Goal: Ask a question: Seek information or help from site administrators or community

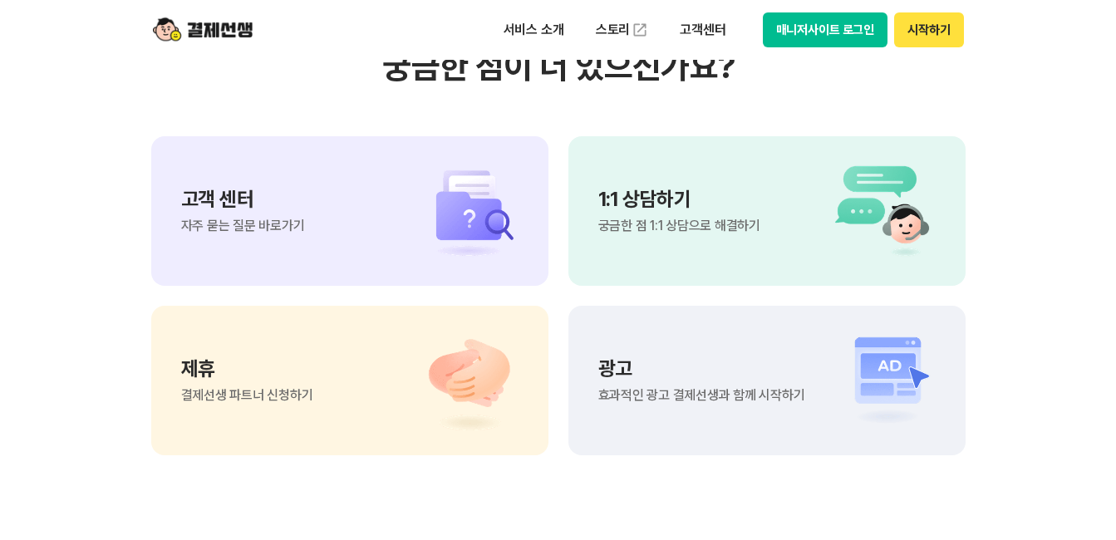
scroll to position [13902, 0]
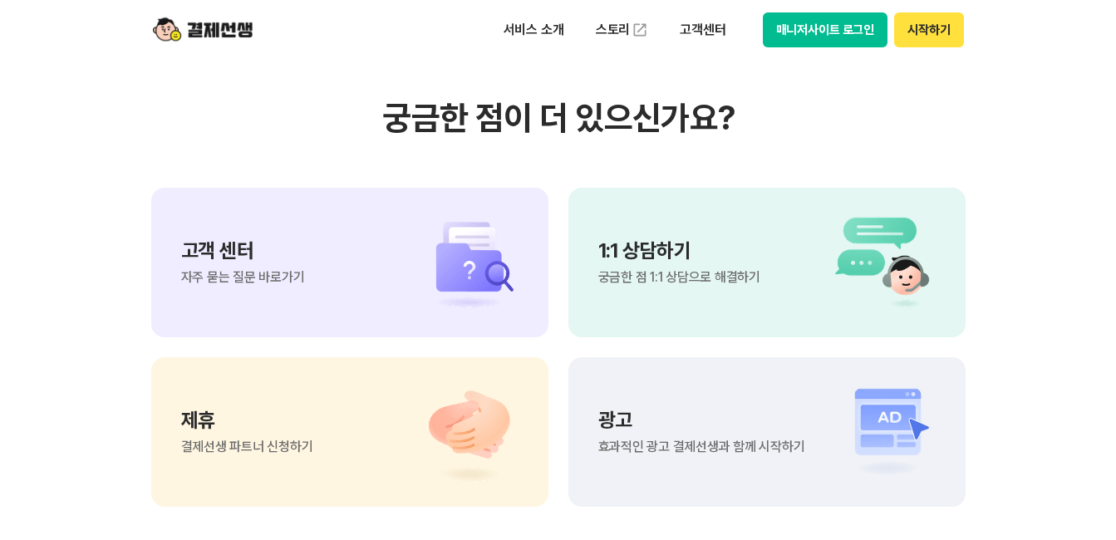
click at [733, 286] on div "1:1 상담하기 궁금한 점 1:1 상담으로 해결하기" at bounding box center [766, 263] width 397 height 150
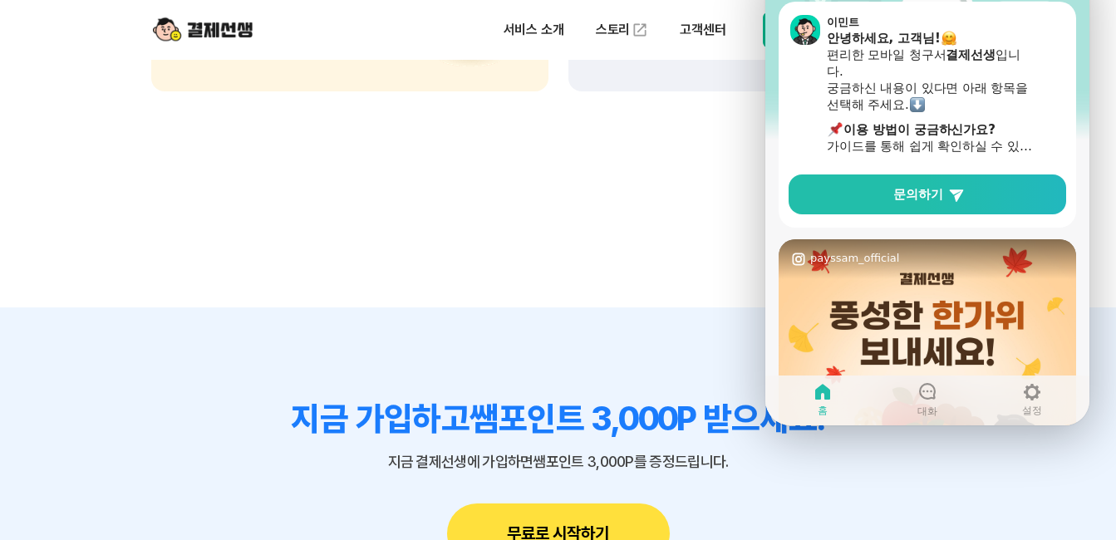
scroll to position [117, 0]
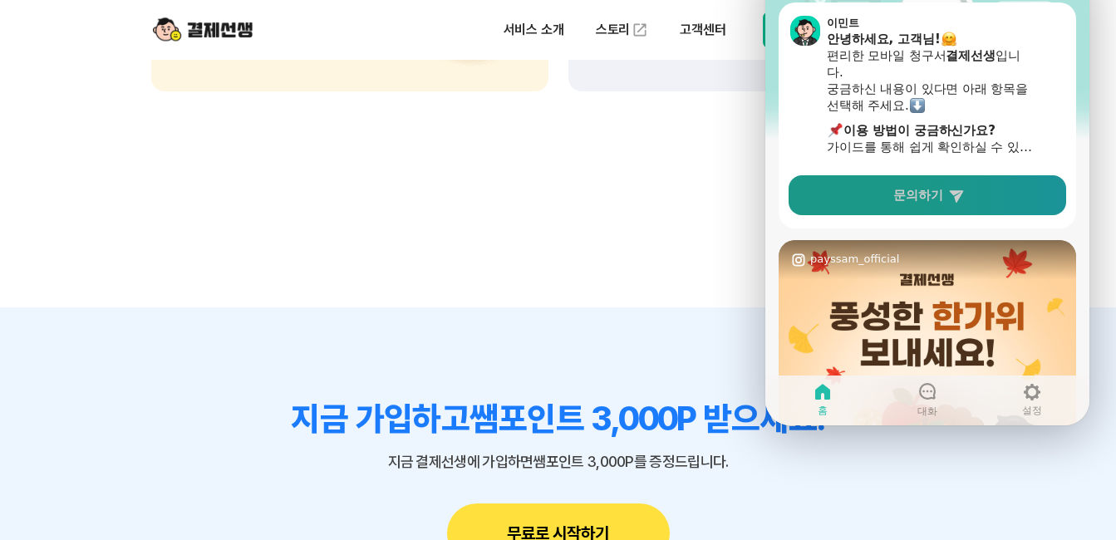
click at [961, 194] on icon at bounding box center [956, 196] width 14 height 12
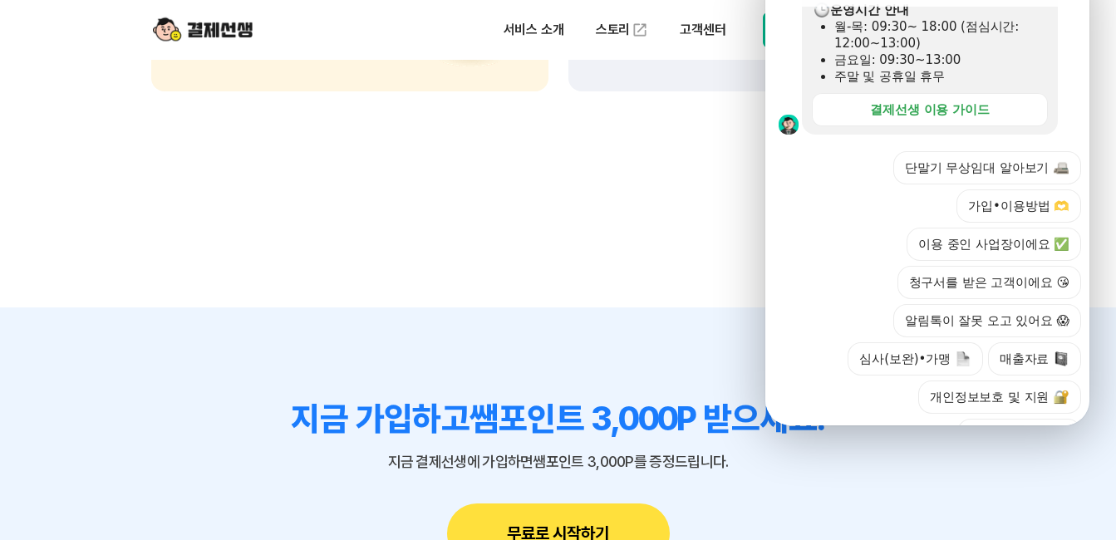
scroll to position [582, 0]
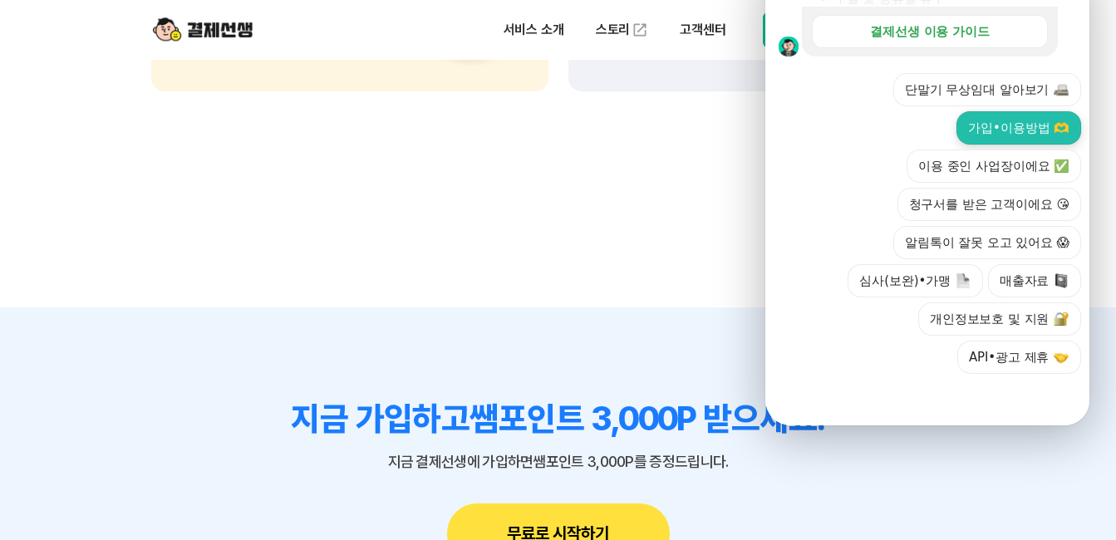
click at [1027, 132] on button "가입•이용방법 🫶" at bounding box center [1018, 127] width 125 height 33
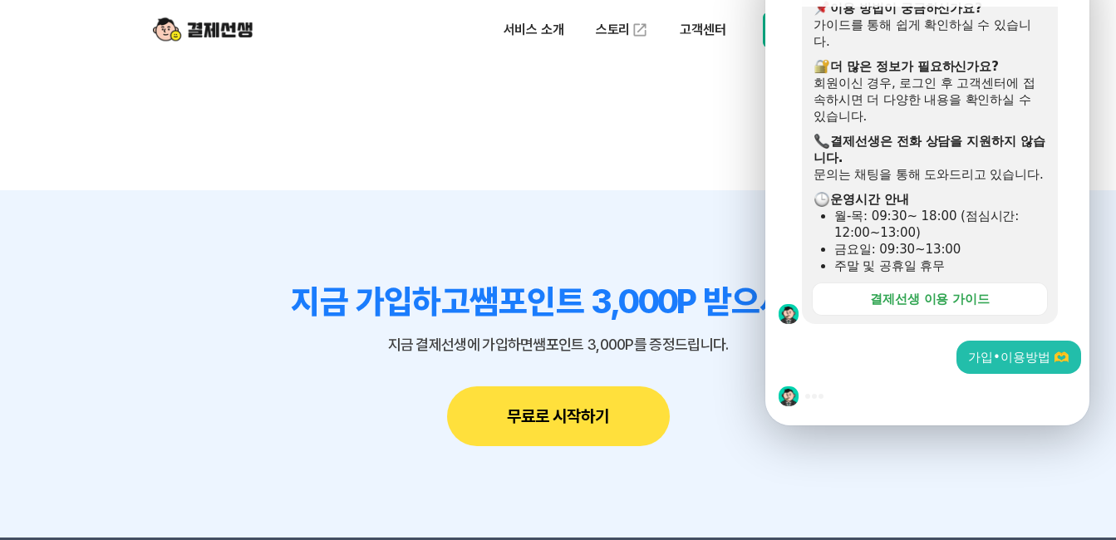
scroll to position [14484, 0]
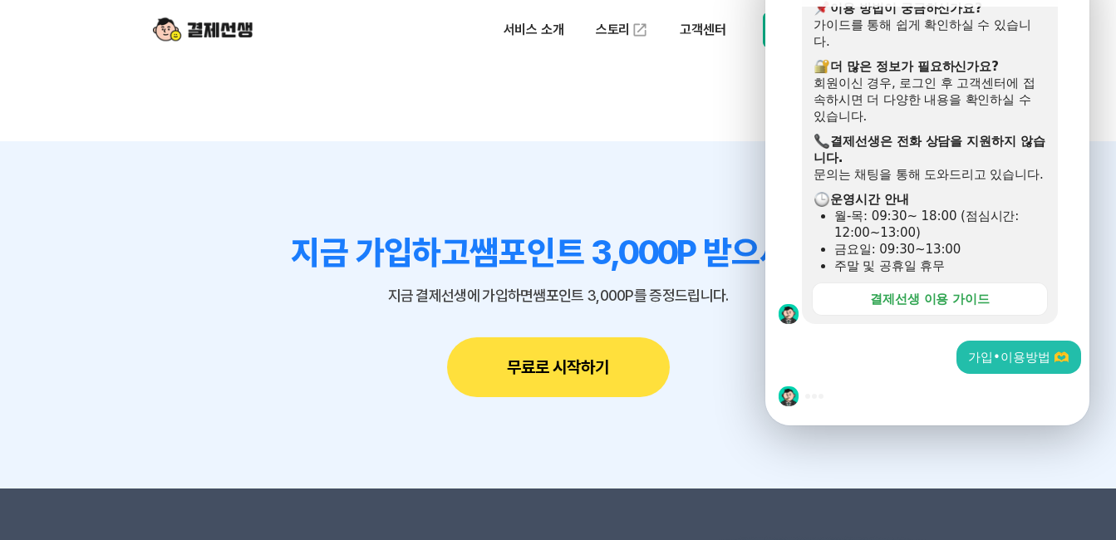
click at [1029, 349] on div "가입•이용방법 🫶" at bounding box center [1018, 357] width 101 height 17
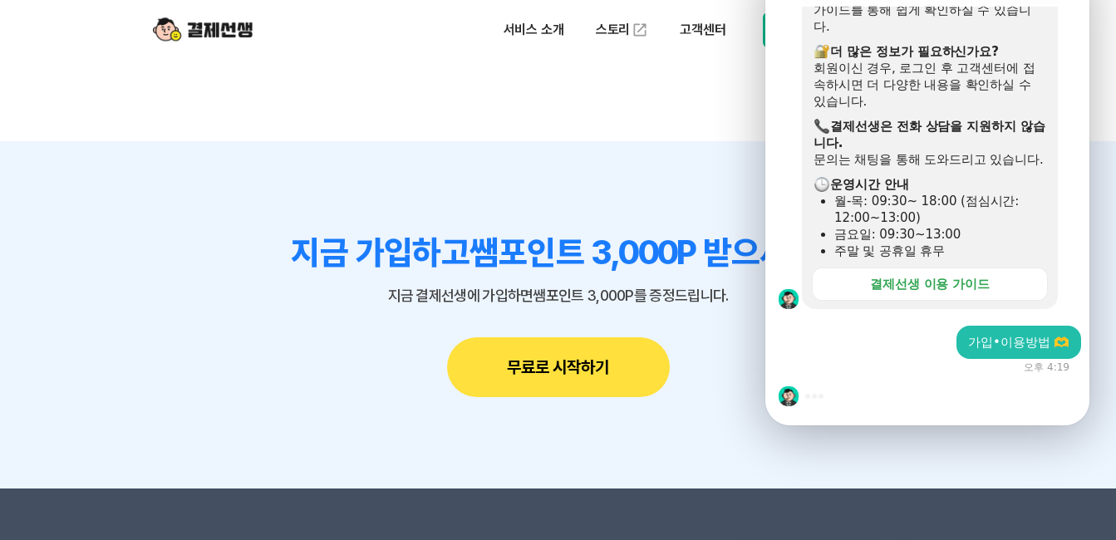
scroll to position [400, 0]
click at [893, 341] on section "Message List 문의는 순차적으로 답변을 드리고 있습니다. 즉시 답변이 어려울 수 있으니 시간 양해 부탁드립니다. 결제선생에 문의하기 …" at bounding box center [929, 54] width 329 height 743
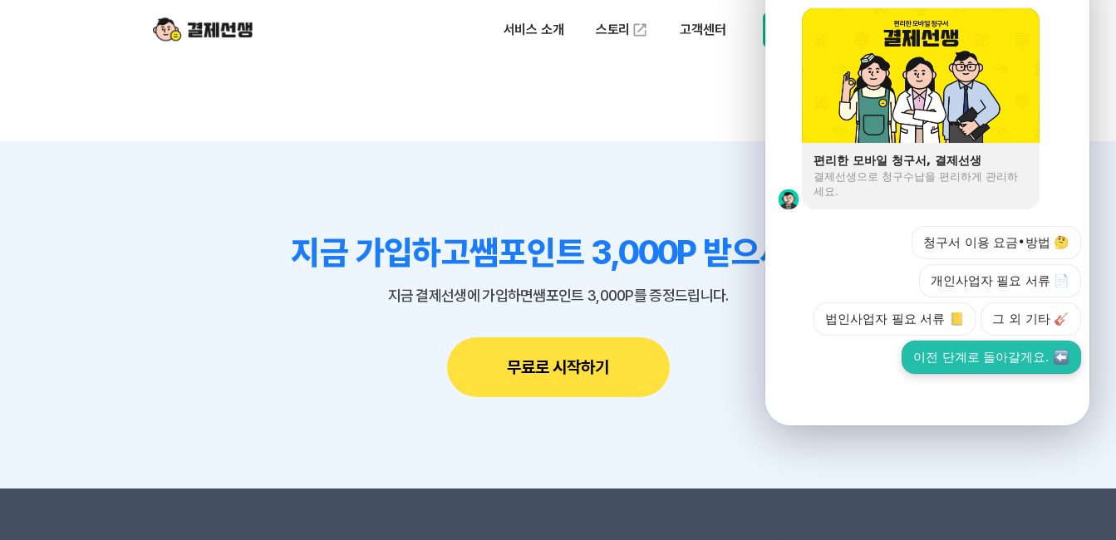
scroll to position [1294, 0]
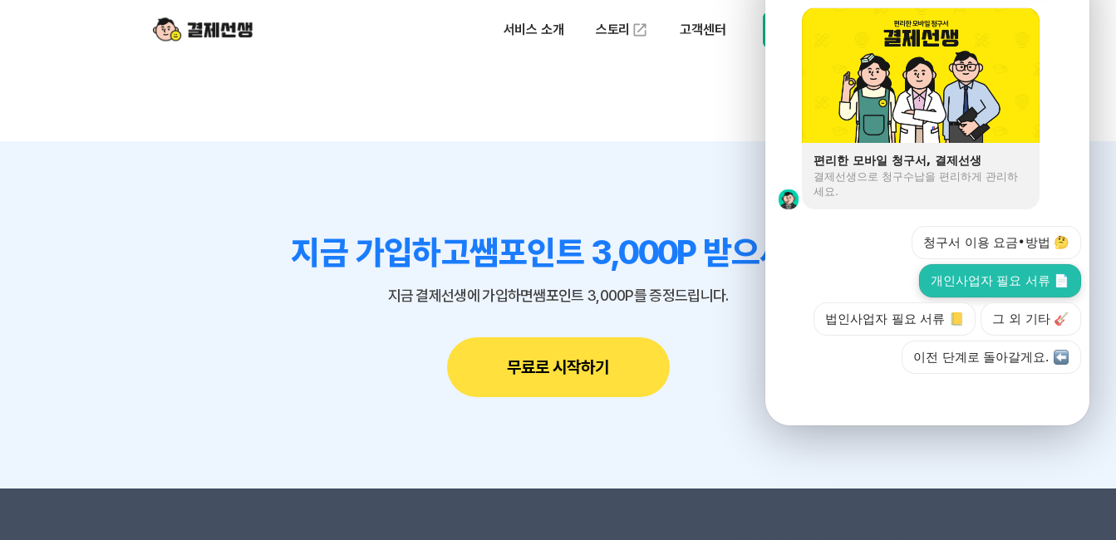
click at [1008, 264] on button "개인사업자 필요 서류 📄" at bounding box center [1000, 280] width 162 height 33
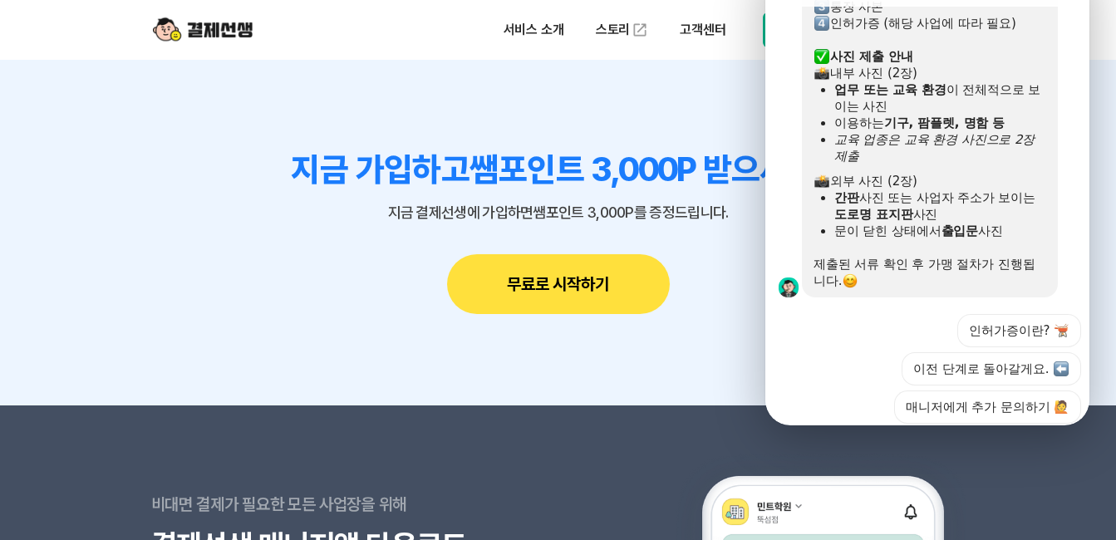
scroll to position [1621, 0]
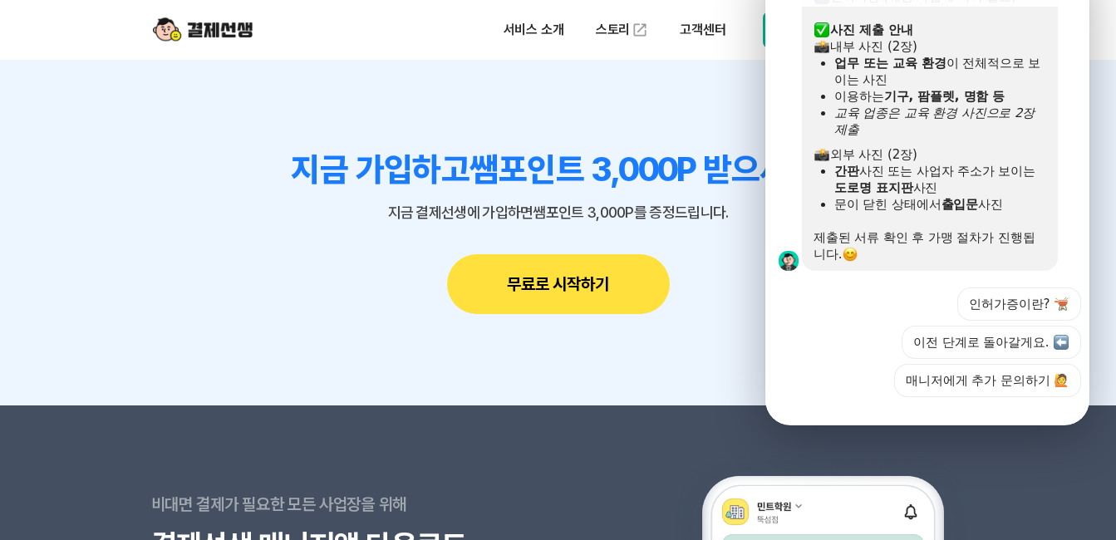
click at [887, 171] on div "간판 사진 또는 사업자 주소가 보이는 도로명 표지판 사진" at bounding box center [940, 179] width 212 height 33
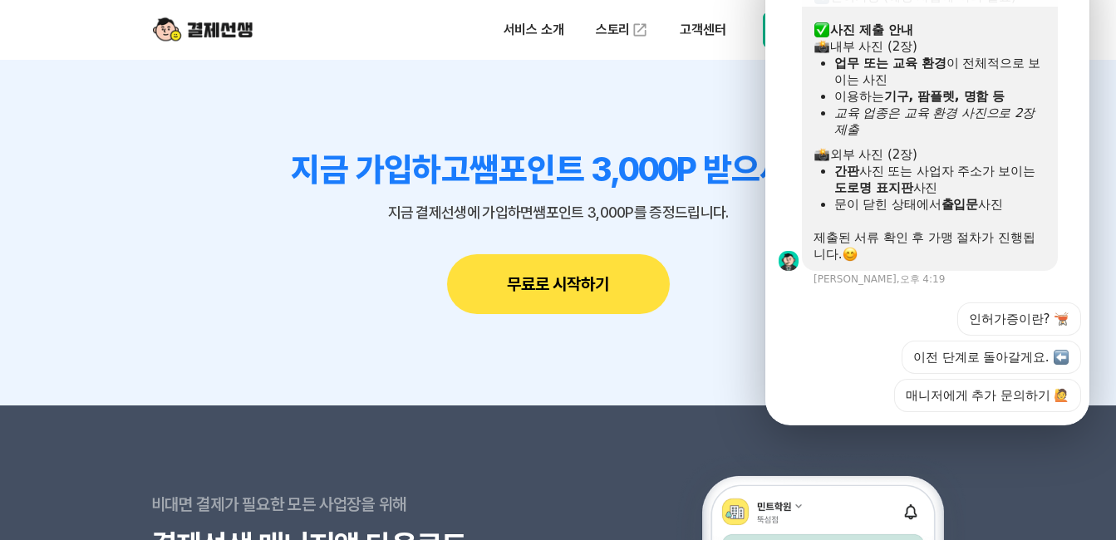
click at [888, 169] on div "간판 사진 또는 사업자 주소가 보이는 도로명 표지판 사진" at bounding box center [940, 179] width 212 height 33
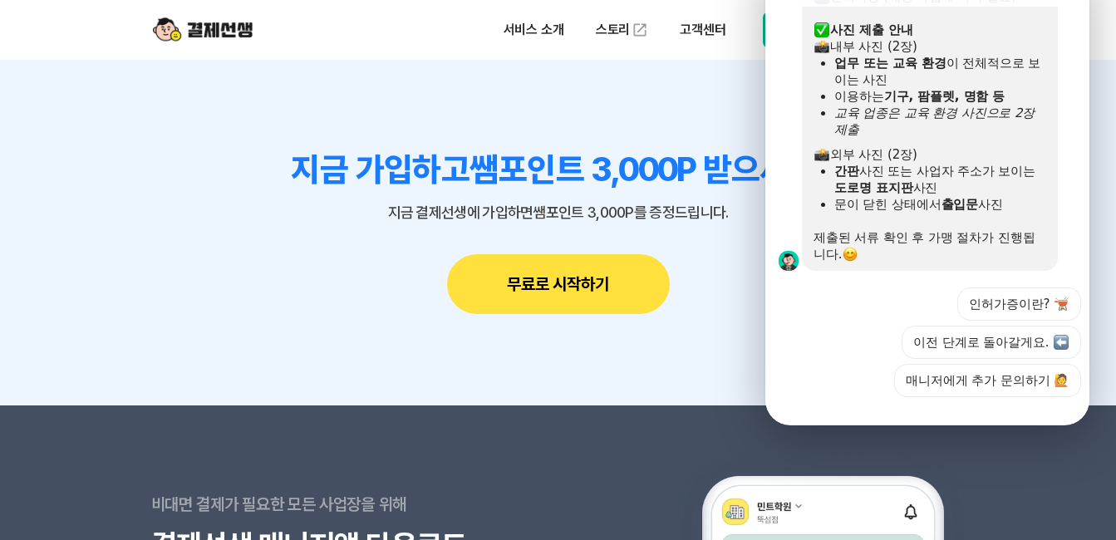
click at [987, 170] on div "간판 사진 또는 사업자 주소가 보이는 도로명 표지판 사진" at bounding box center [940, 179] width 212 height 33
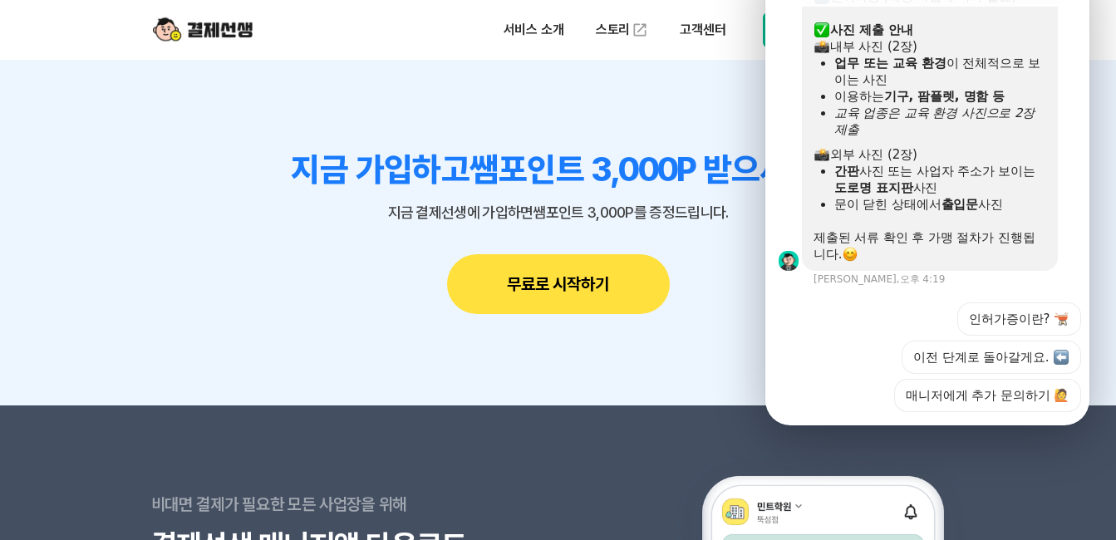
click at [847, 191] on div "간판 사진 또는 사업자 주소가 보이는 도로명 표지판 사진" at bounding box center [940, 179] width 212 height 33
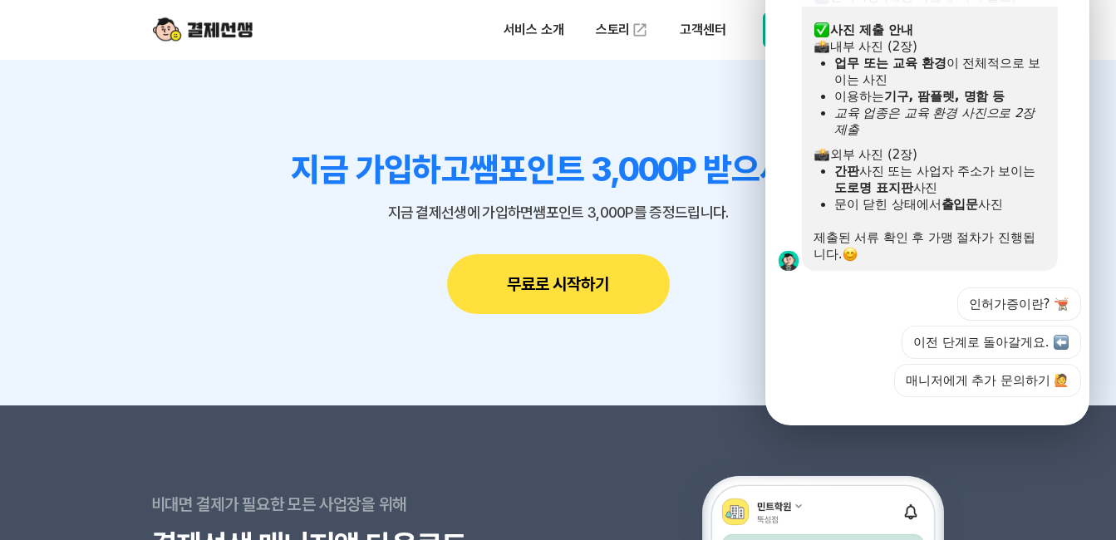
click at [1007, 200] on div "문이 닫힌 상태에서 출입문 사진" at bounding box center [940, 204] width 212 height 17
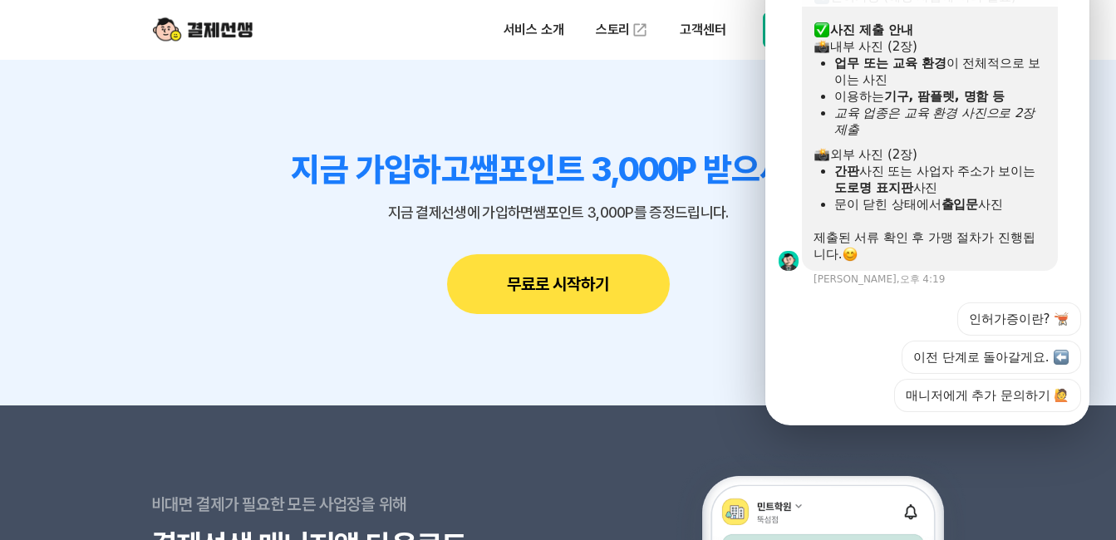
click at [1022, 207] on div "문이 닫힌 상태에서 출입문 사진" at bounding box center [940, 204] width 212 height 17
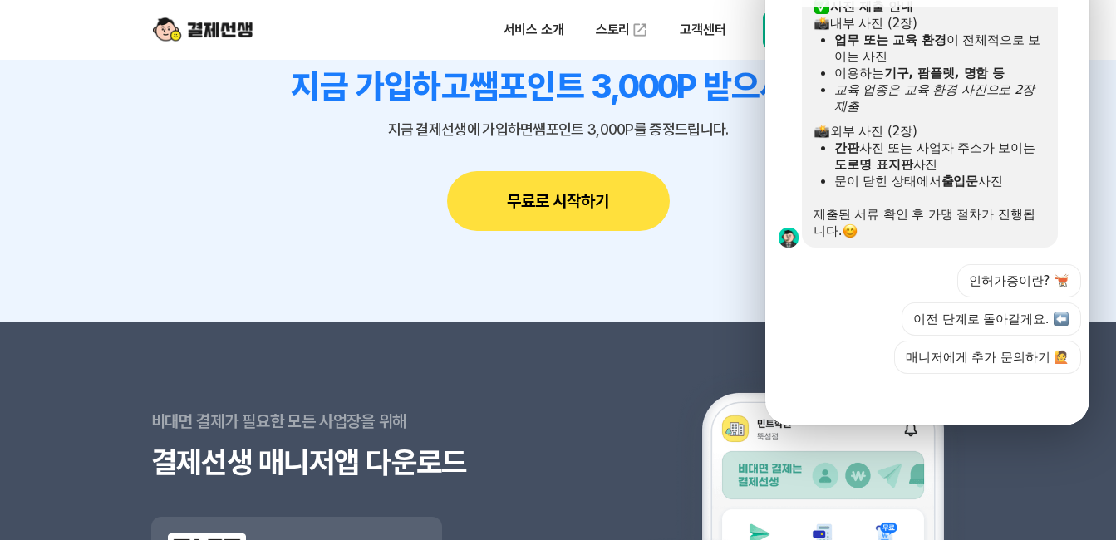
scroll to position [1704, 0]
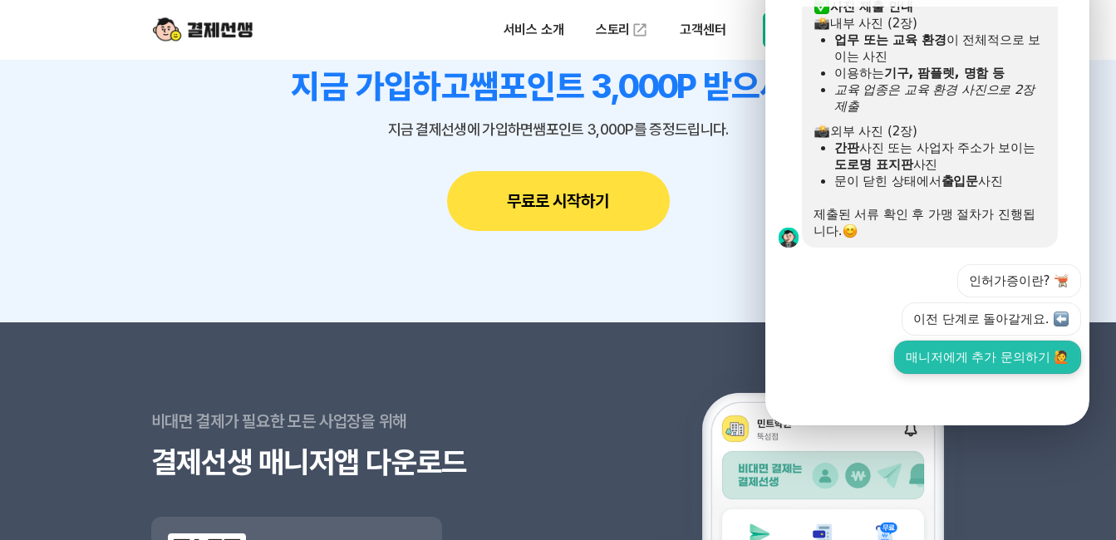
click at [992, 341] on button "매니저에게 추가 문의하기 🙋" at bounding box center [987, 357] width 187 height 33
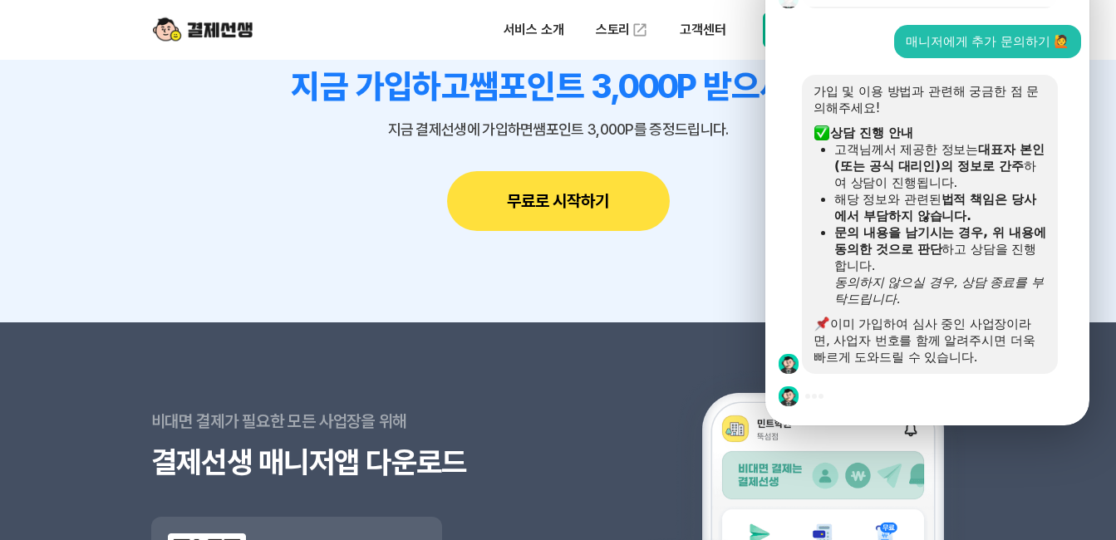
scroll to position [2136, 0]
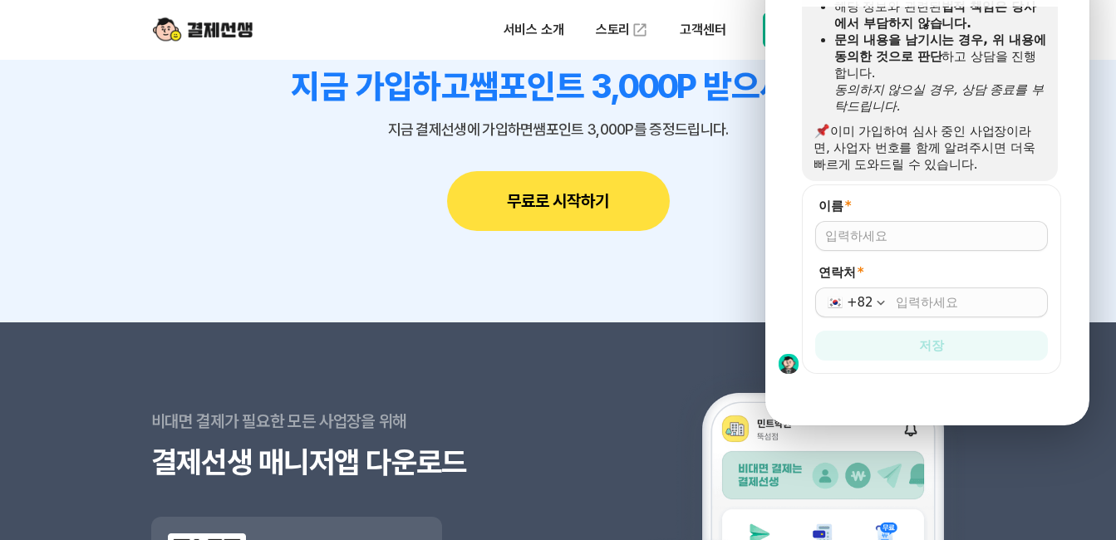
click at [916, 228] on input "이름 *" at bounding box center [931, 236] width 213 height 17
type input "q"
type input "[PERSON_NAME]"
click at [944, 294] on input "연락처 *" at bounding box center [967, 302] width 142 height 17
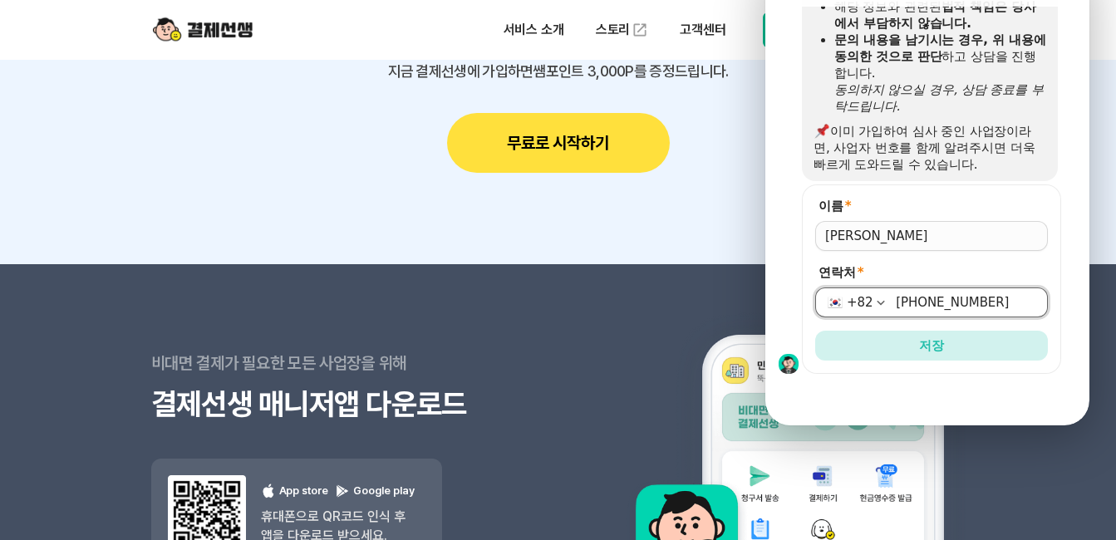
scroll to position [14733, 0]
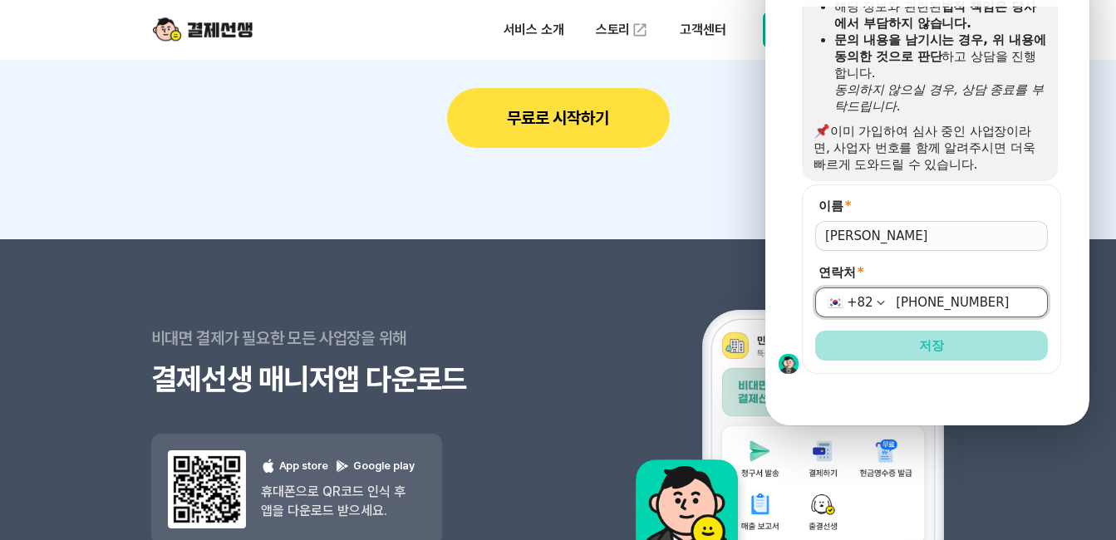
type input "[PHONE_NUMBER]"
click at [921, 337] on span "저장" at bounding box center [931, 345] width 25 height 17
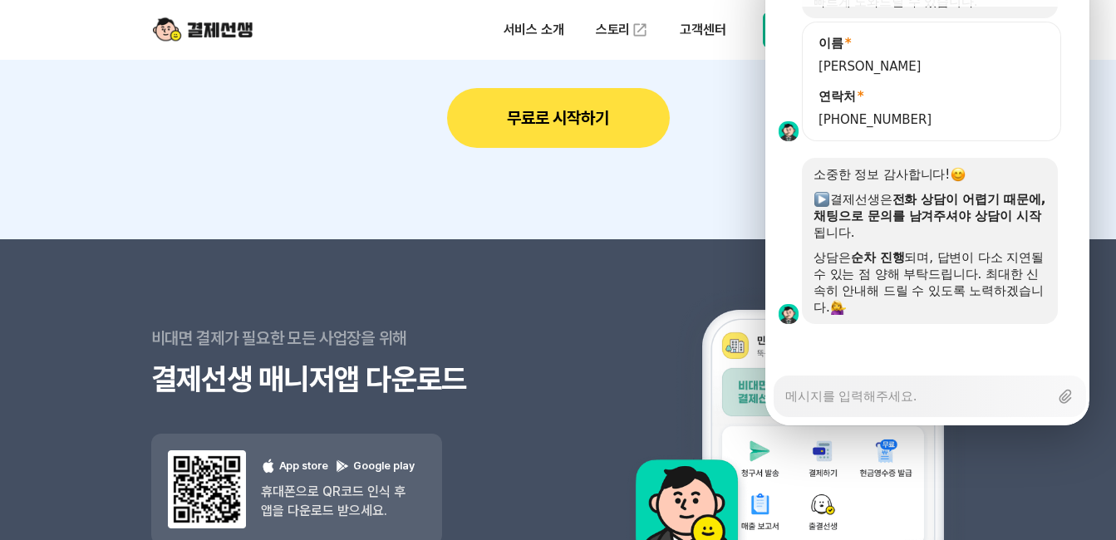
scroll to position [2299, 0]
type textarea "x"
type textarea "ㅇ"
type textarea "x"
type textarea "이"
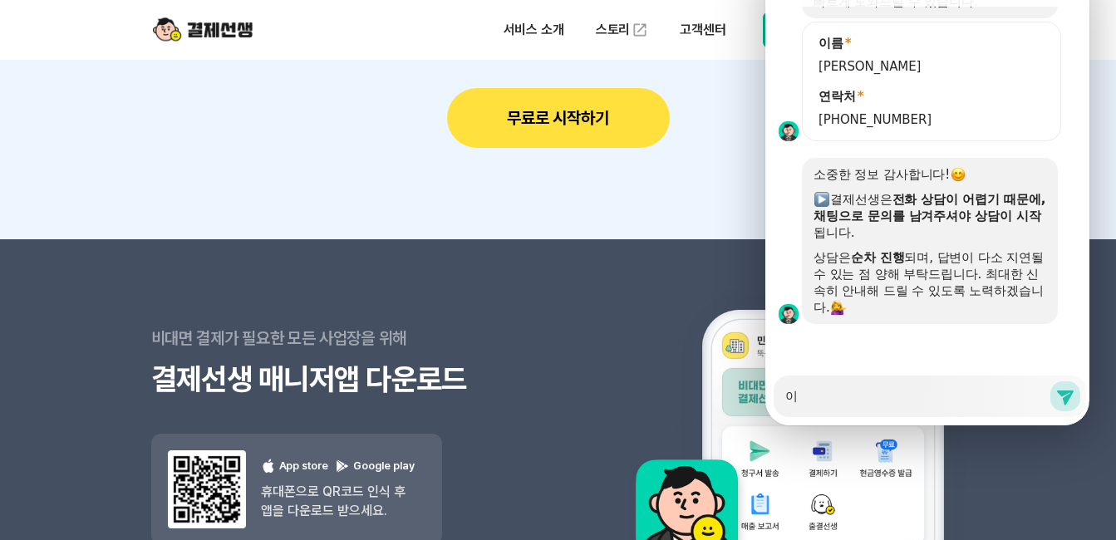
type textarea "x"
type textarea "인"
type textarea "x"
type textarea "읹"
type textarea "x"
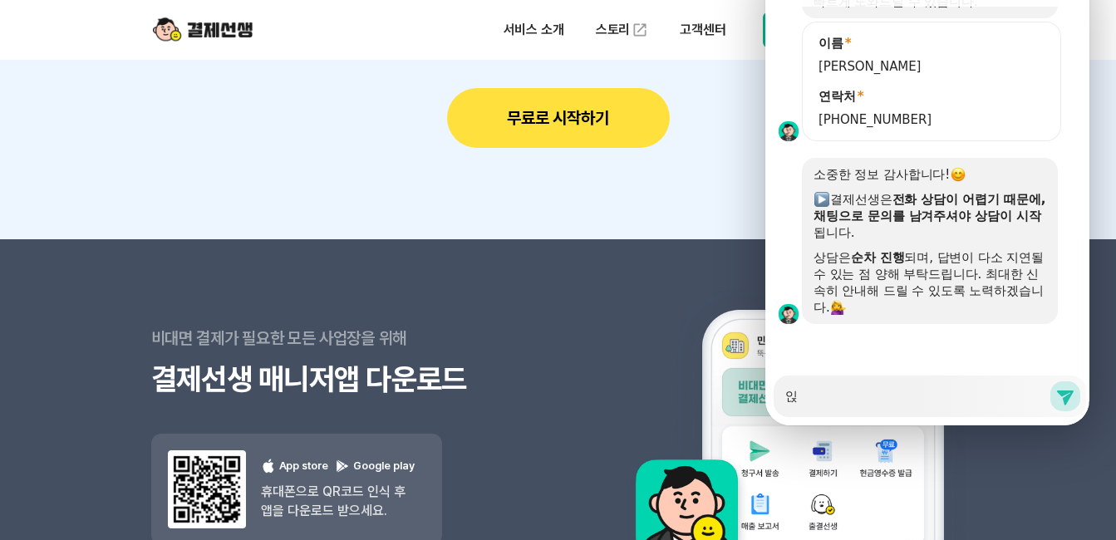
type textarea "인즈"
type textarea "x"
type textarea "인증"
type textarea "x"
type textarea "인즈"
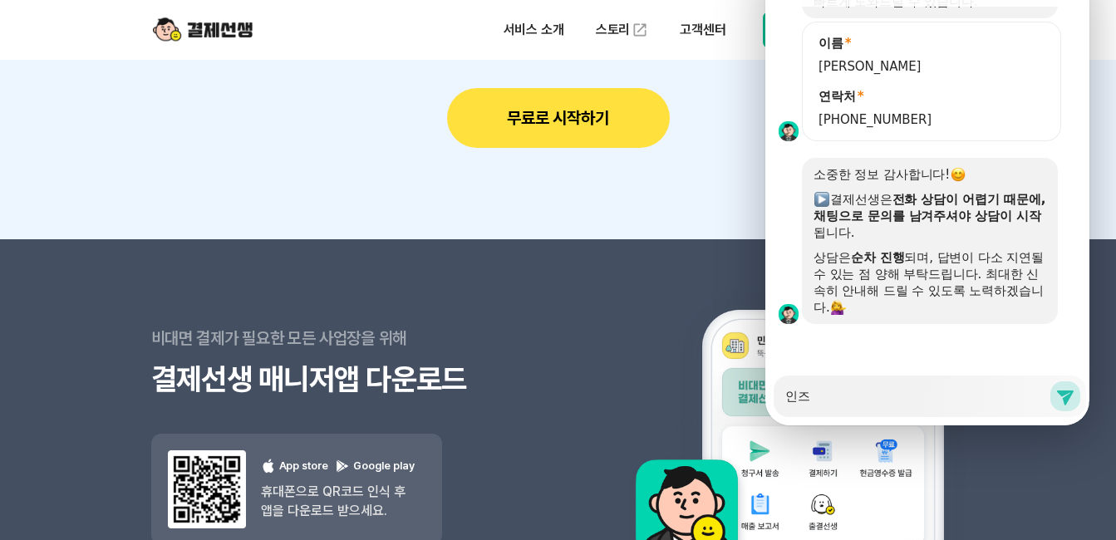
type textarea "x"
type textarea "인ㅈ"
type textarea "x"
type textarea "인"
type textarea "x"
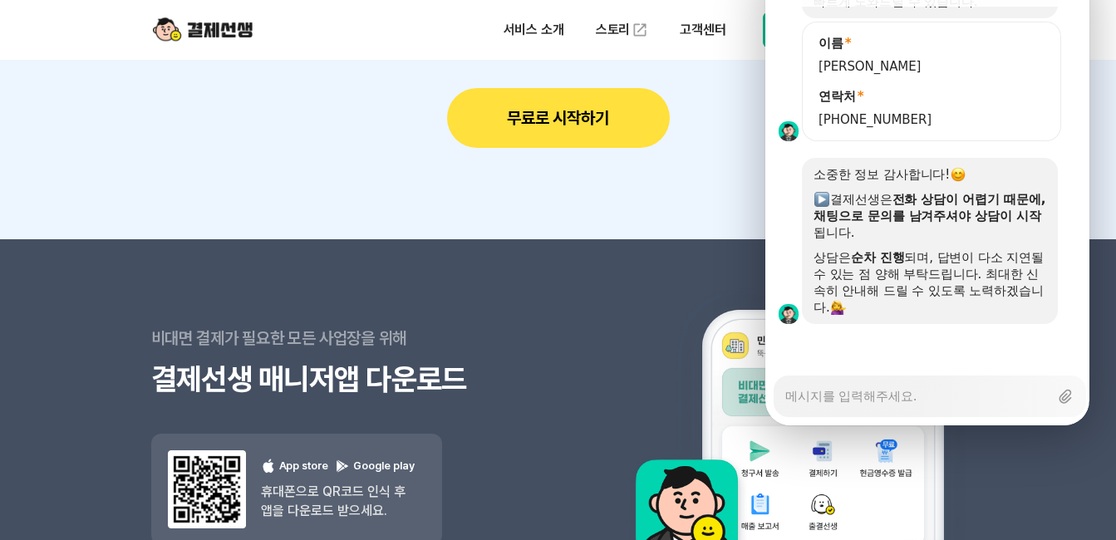
type textarea "x"
type textarea "ㅅ"
type textarea "x"
type textarea "서"
type textarea "x"
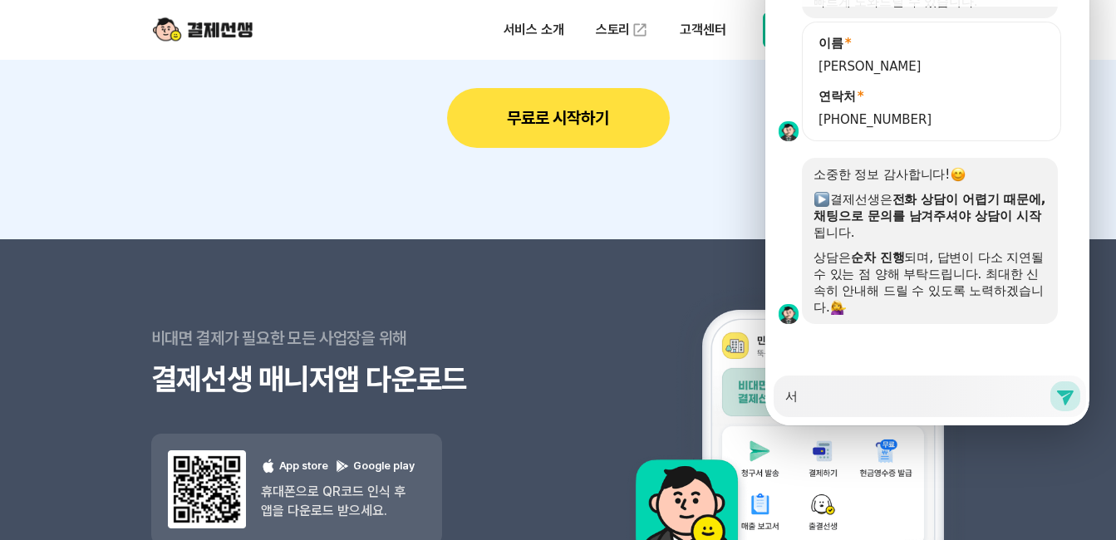
type textarea "설"
type textarea "x"
type textarea "서류"
type textarea "x"
type textarea "서륱"
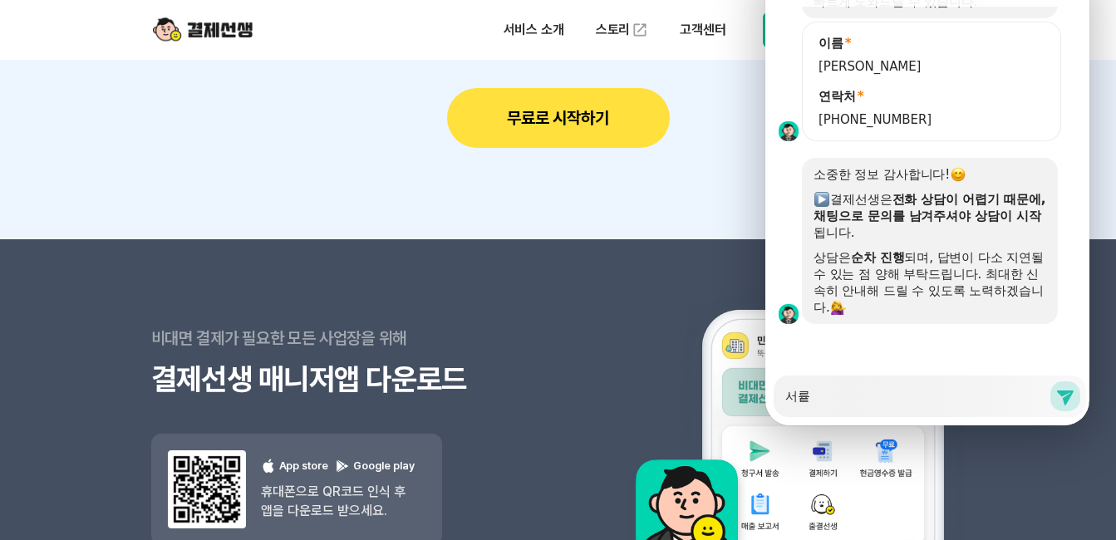
type textarea "x"
type textarea "서류토"
type textarea "x"
type textarea "서류통"
type textarea "x"
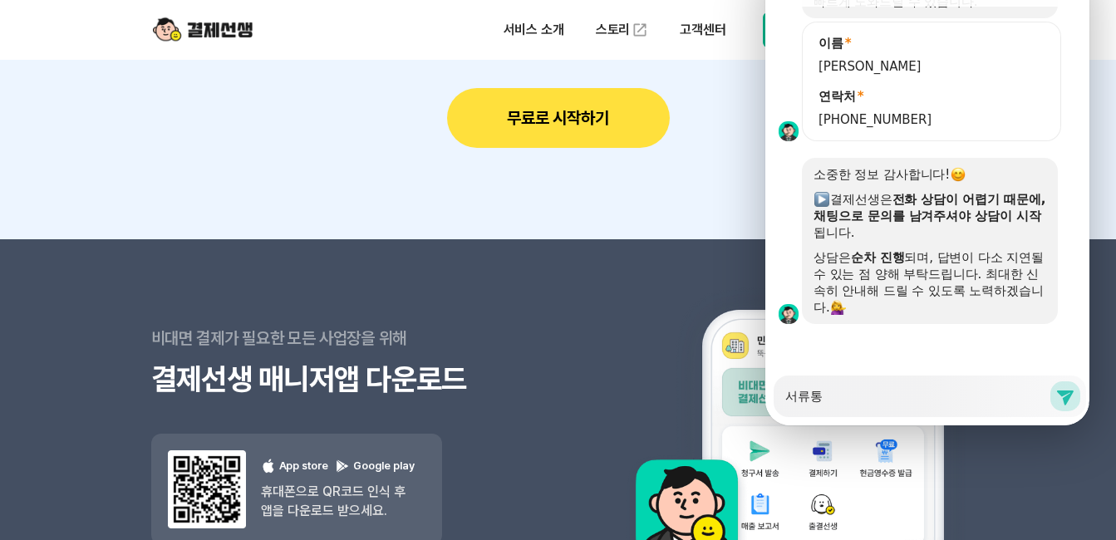
type textarea "서류통ㄱ"
type textarea "x"
type textarea "서류통고"
type textarea "x"
type textarea "서류통과"
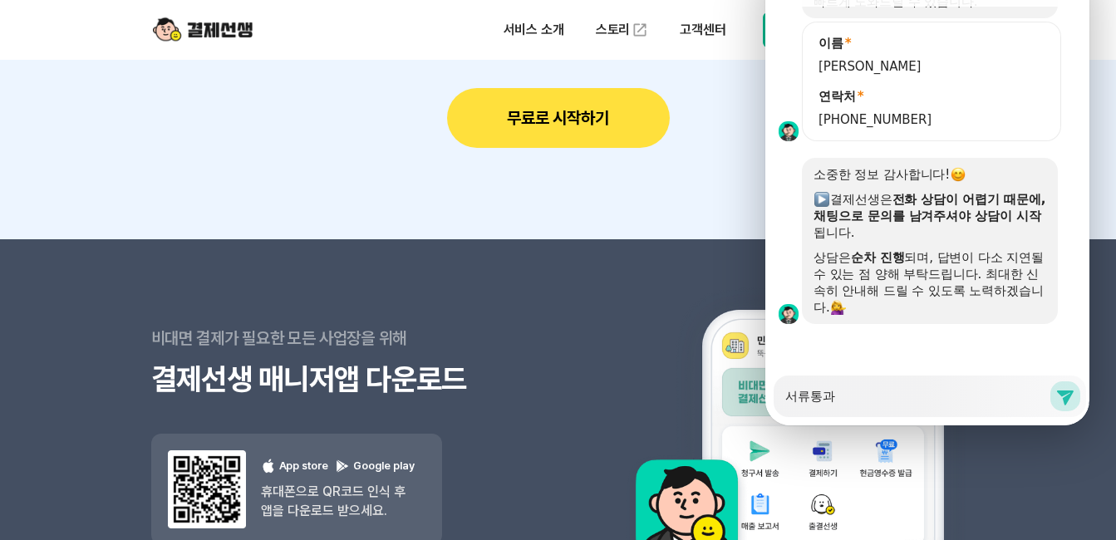
type textarea "x"
type textarea "서류통괗"
type textarea "x"
type textarea "서류통과하"
type textarea "x"
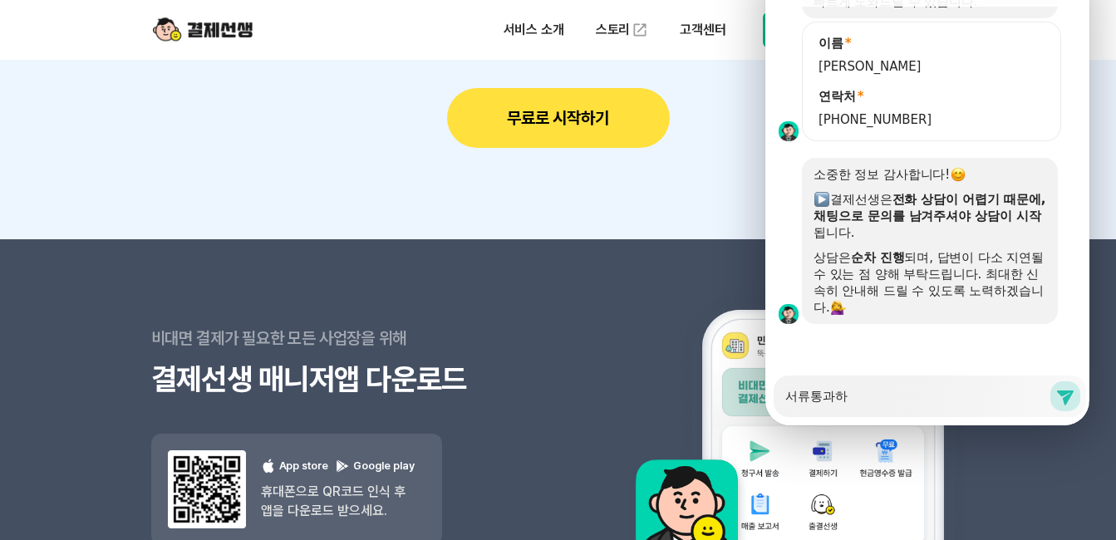
type textarea "서류통과한"
type textarea "x"
type textarea "서류통과한ㄴ"
type textarea "x"
type textarea "서류통과한"
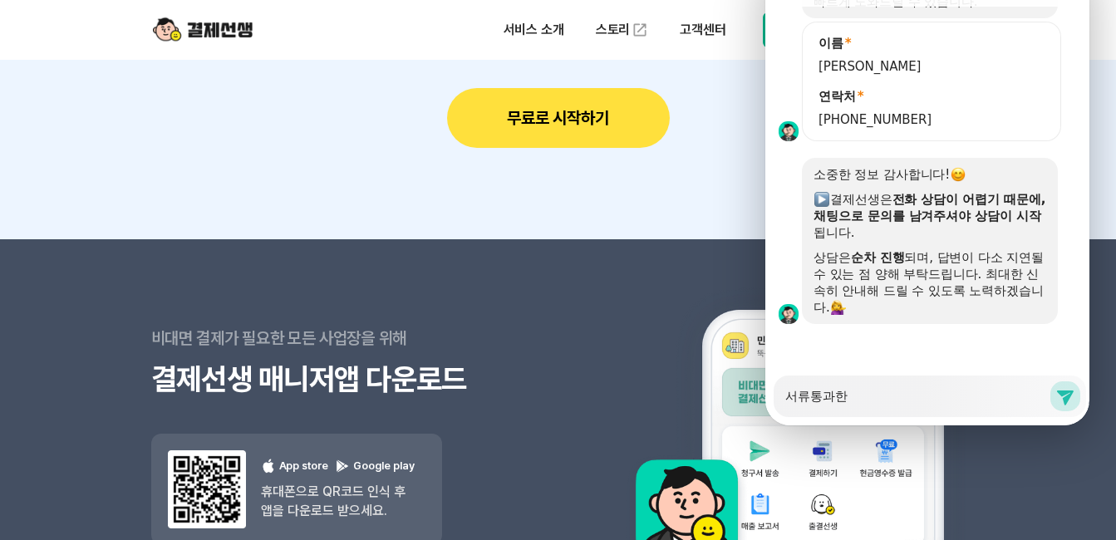
type textarea "x"
type textarea "서류통과"
type textarea "x"
type textarea "서류통"
type textarea "x"
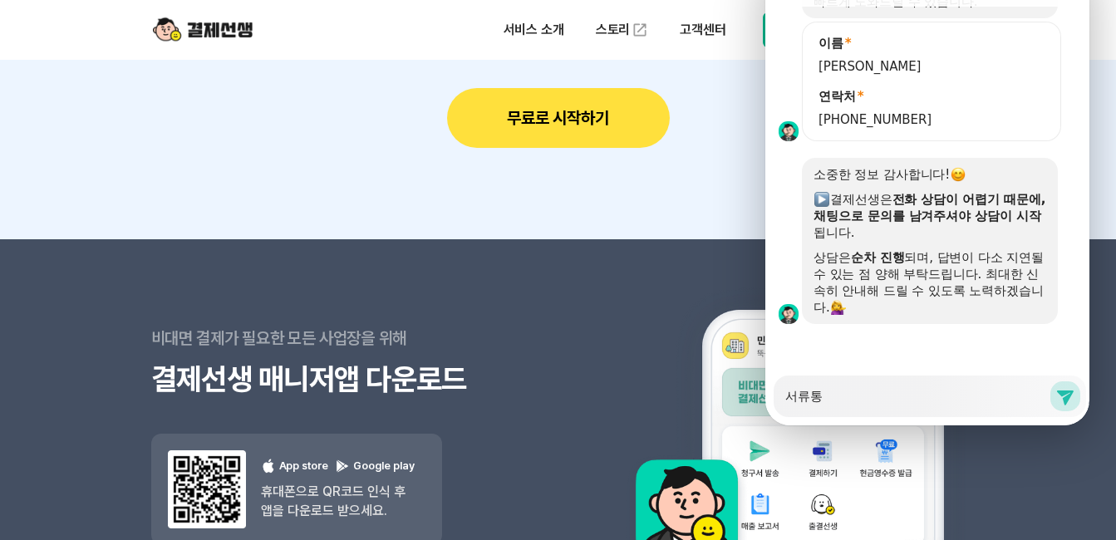
type textarea "서류"
type textarea "x"
type textarea "서"
type textarea "x"
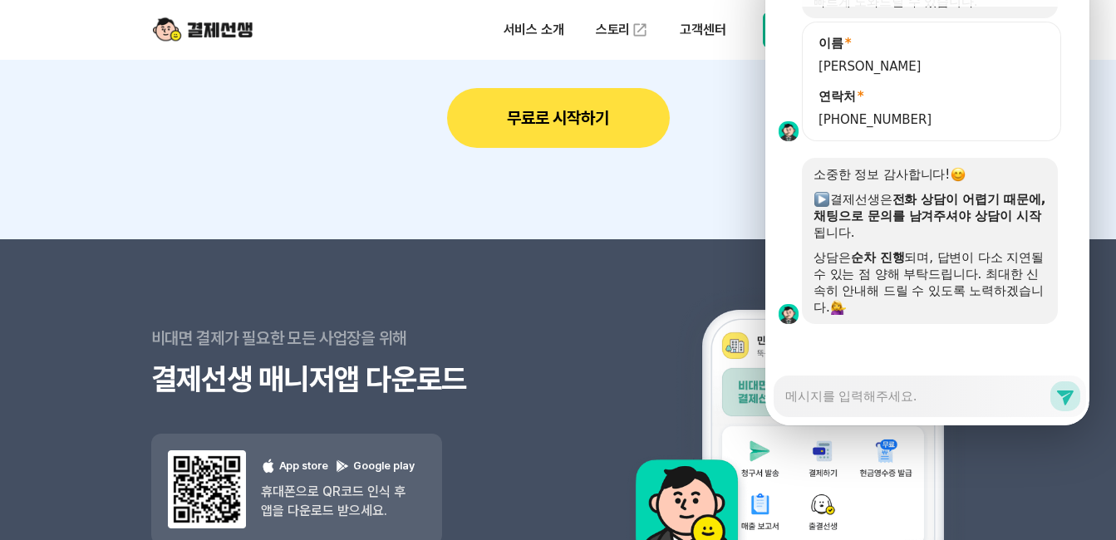
type textarea "ㅇ"
type textarea "x"
type textarea "이"
type textarea "x"
type textarea "인"
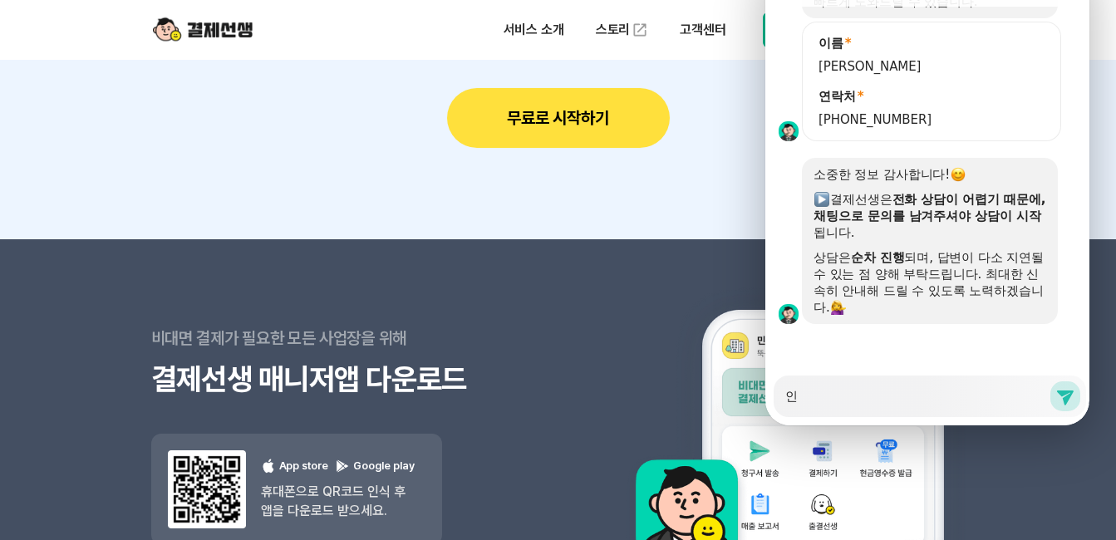
type textarea "x"
type textarea "읹"
type textarea "x"
type textarea "인즈"
type textarea "x"
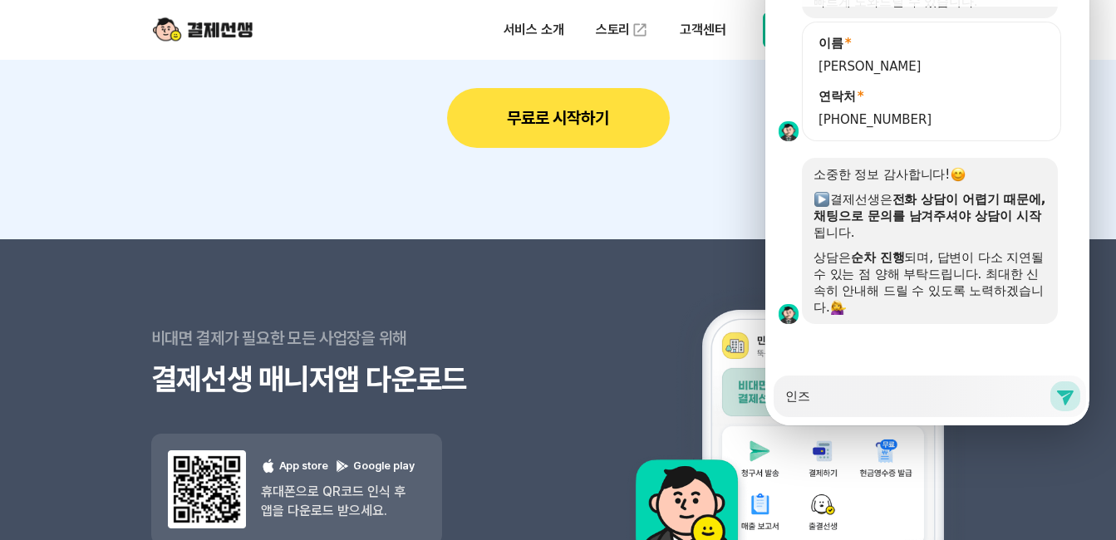
type textarea "인증"
type textarea "x"
type textarea "인증ㄷ"
type textarea "x"
type textarea "인증도"
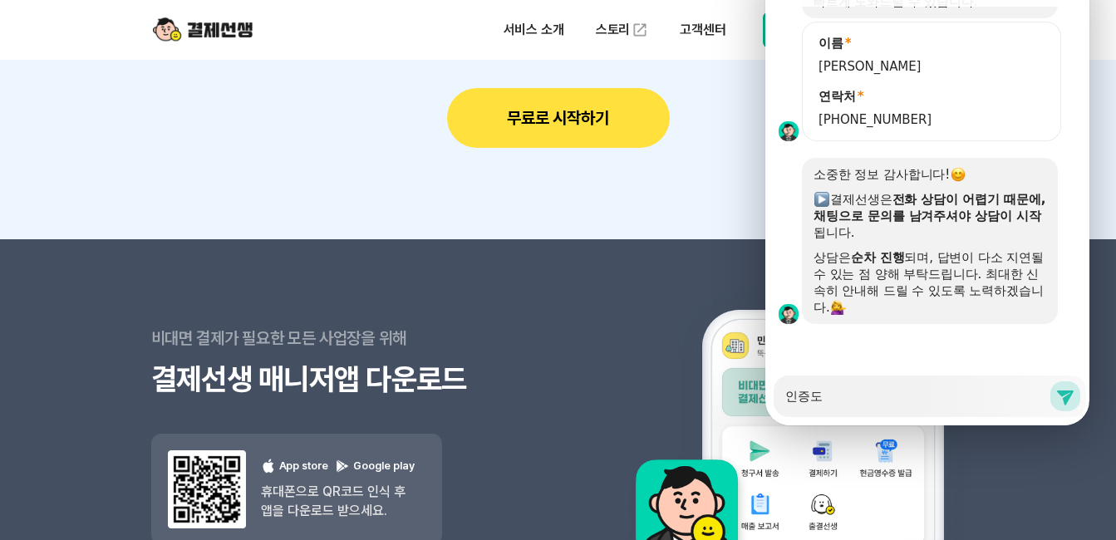
type textarea "x"
type textarea "인증되"
type textarea "x"
type textarea "인증됙"
type textarea "x"
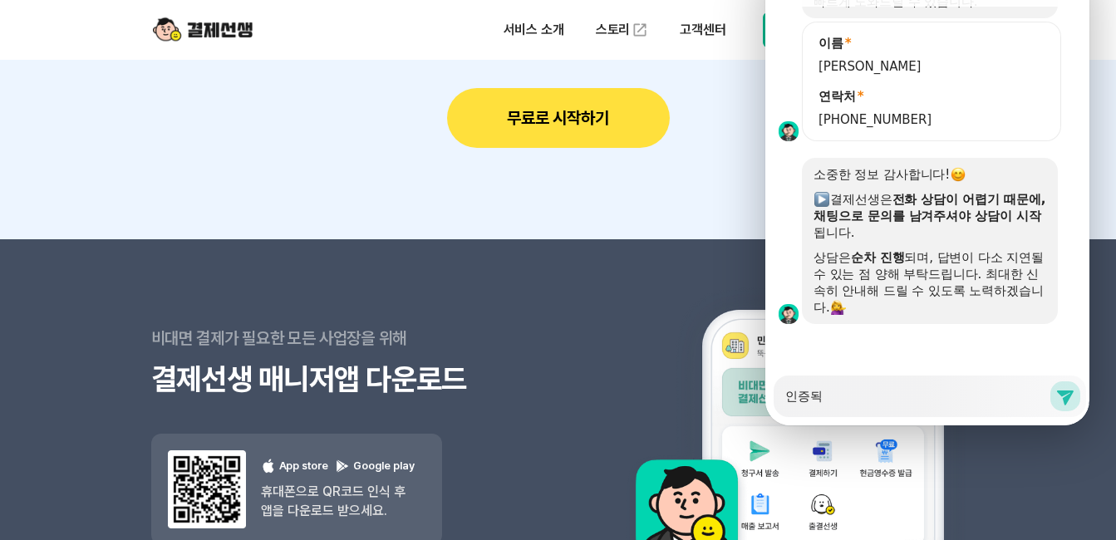
type textarea "인증되고"
type textarea "x"
type textarea "인증되고"
type textarea "x"
type textarea "인증되고"
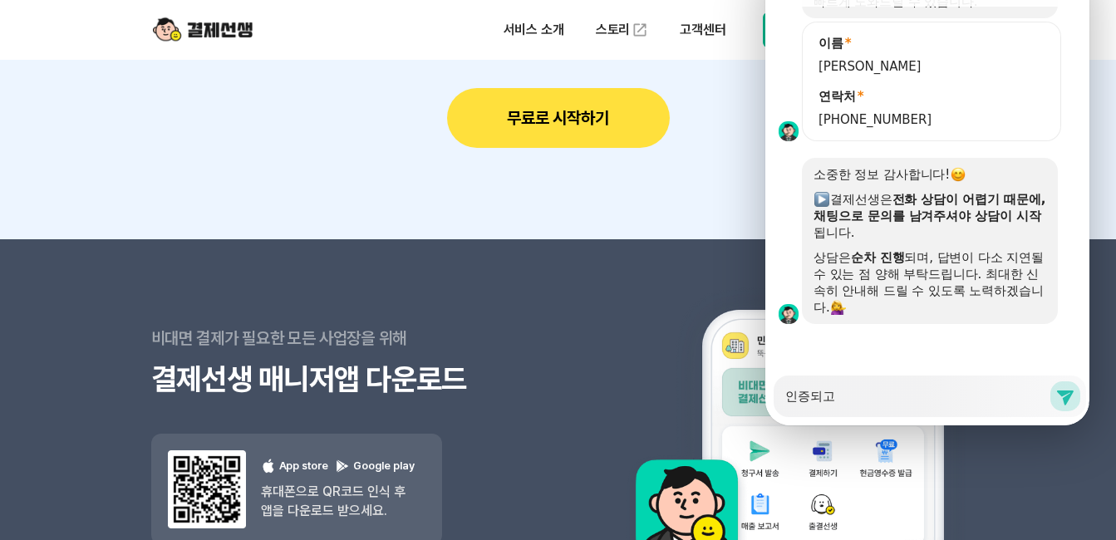
type textarea "x"
type textarea "인증되"
type textarea "x"
type textarea "인증"
type textarea "x"
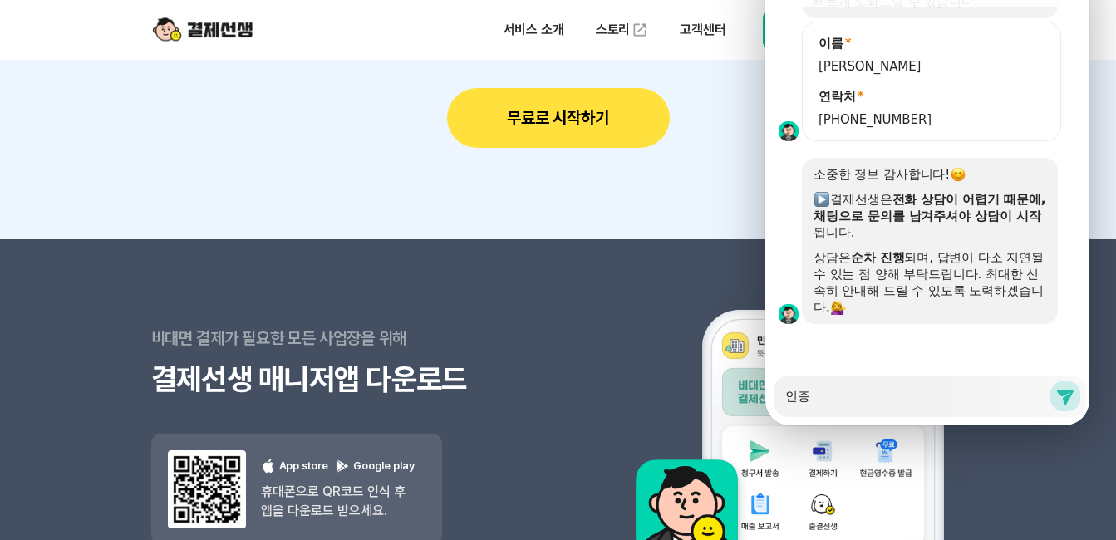
type textarea "인증ㅂ"
type textarea "x"
type textarea "인증바"
type textarea "x"
type textarea "인증받"
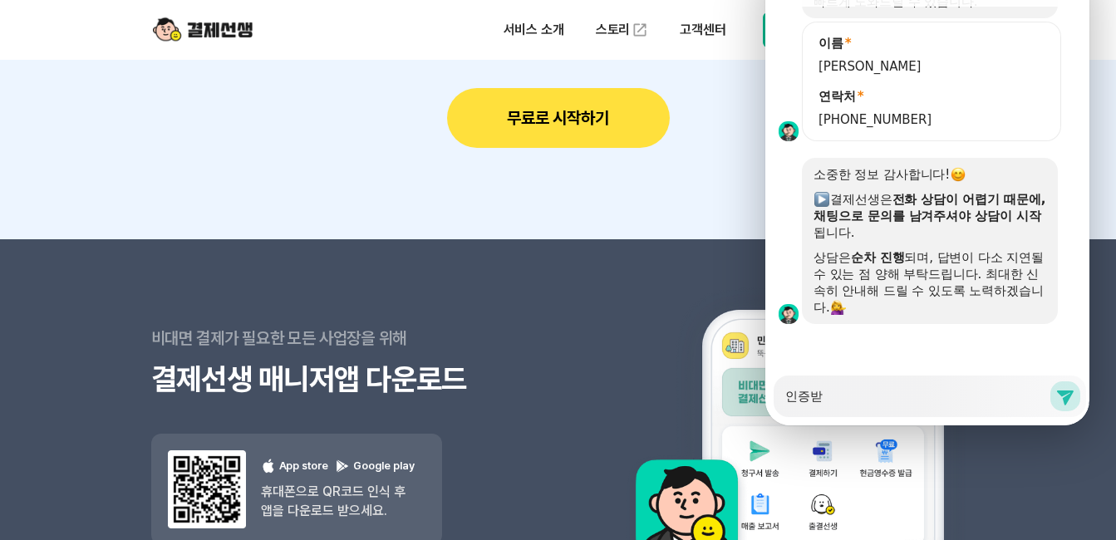
type textarea "x"
type textarea "인증받ㄴ"
type textarea "x"
type textarea "인증받느"
type textarea "x"
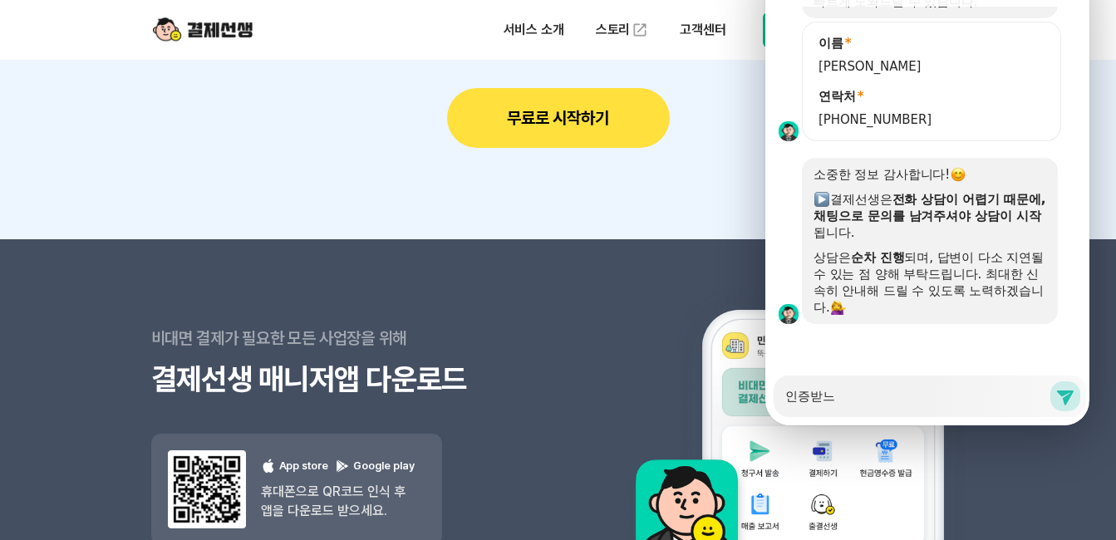
type textarea "인증받는"
type textarea "x"
type textarea "인증받는ㄷ"
type textarea "x"
type textarea "인증받는데"
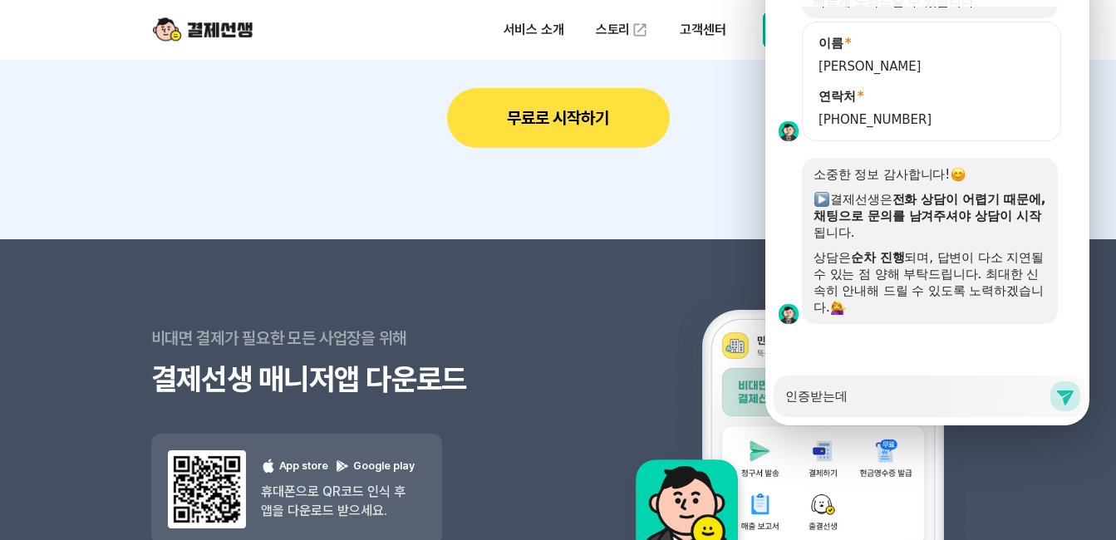
type textarea "x"
type textarea "인증받는덱"
type textarea "x"
type textarea "인증받는데"
type textarea "x"
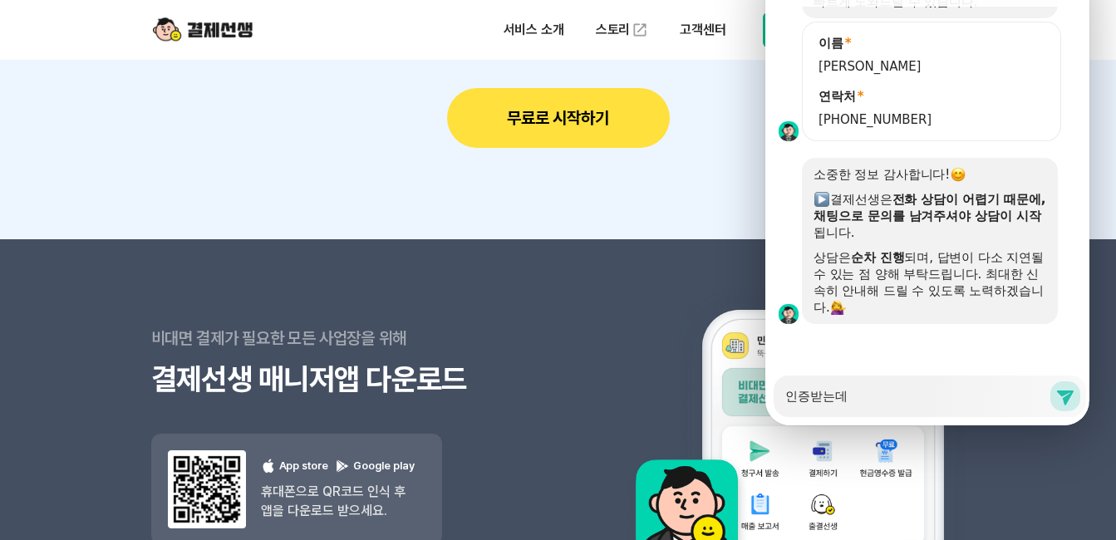
type textarea "인증받는ㄷ"
type textarea "x"
type textarea "인증받는"
type textarea "x"
type textarea "인증받는"
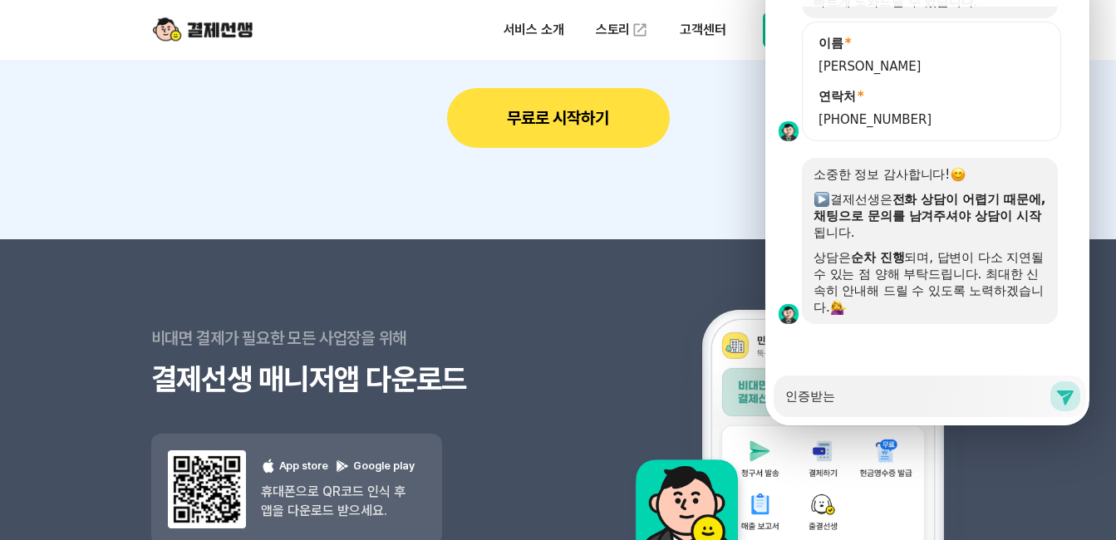
type textarea "x"
type textarea "인증받는"
type textarea "x"
type textarea "인증받"
type textarea "x"
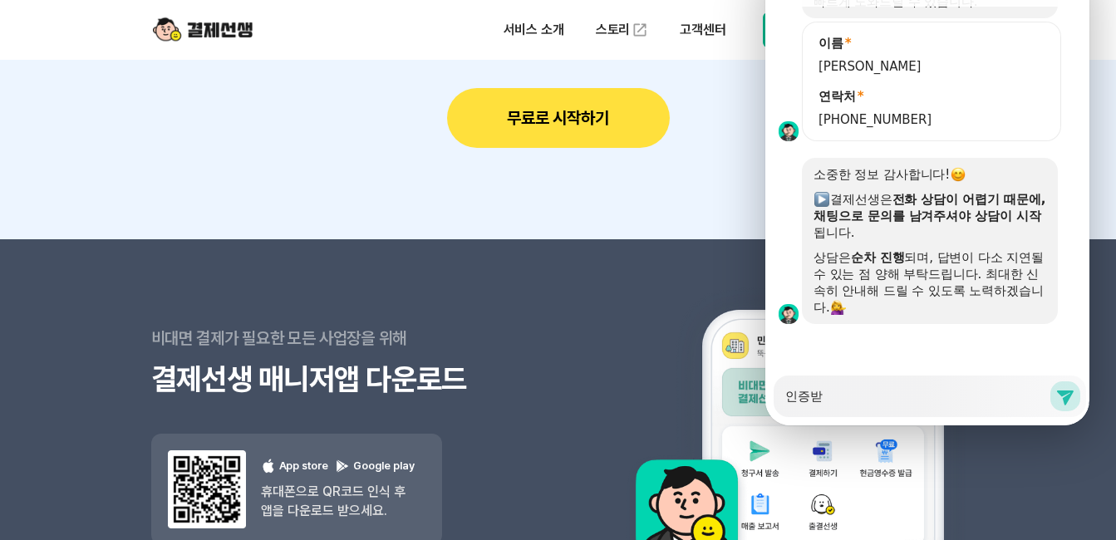
type textarea "인증받ㅇ"
type textarea "x"
type textarea "인증받으"
type textarea "x"
type textarea "인증받을"
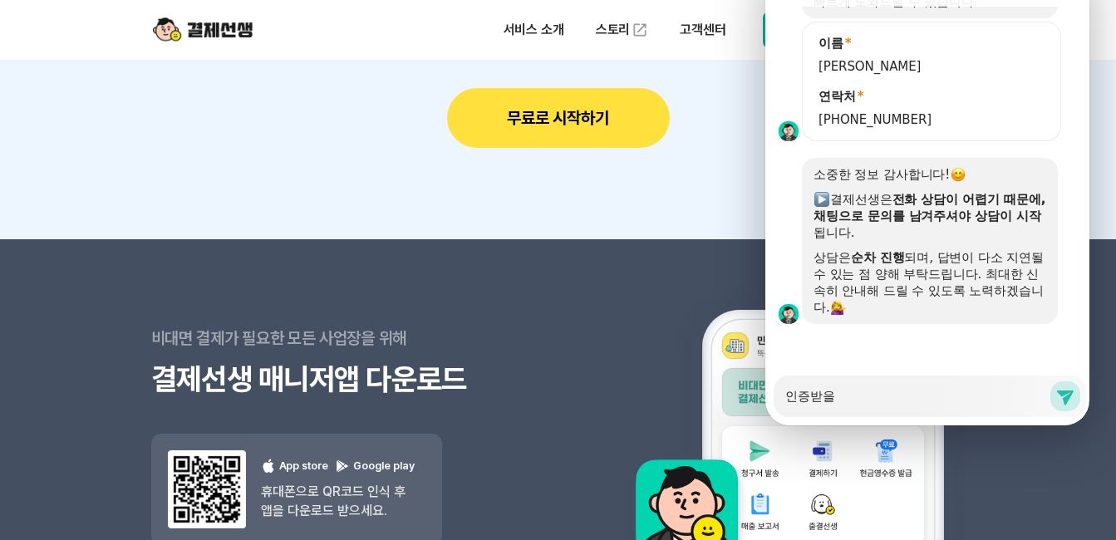
type textarea "x"
type textarea "인증받을ㄸ"
type textarea "x"
type textarea "인증받을때"
type textarea "x"
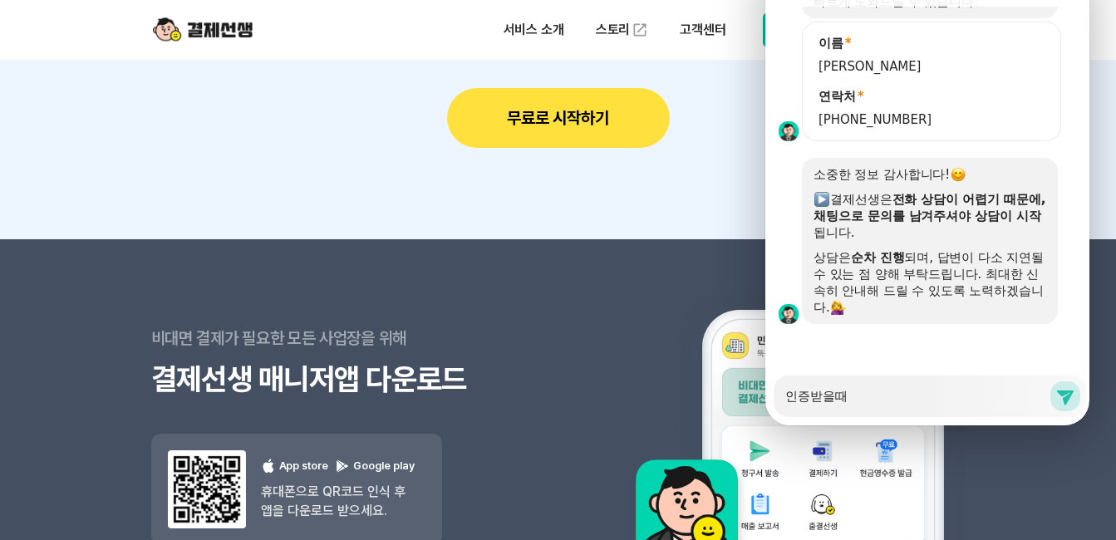
type textarea "인증받을때\"
type textarea "x"
type textarea "인증받을때\\"
type textarea "x"
type textarea "인증받을때\"
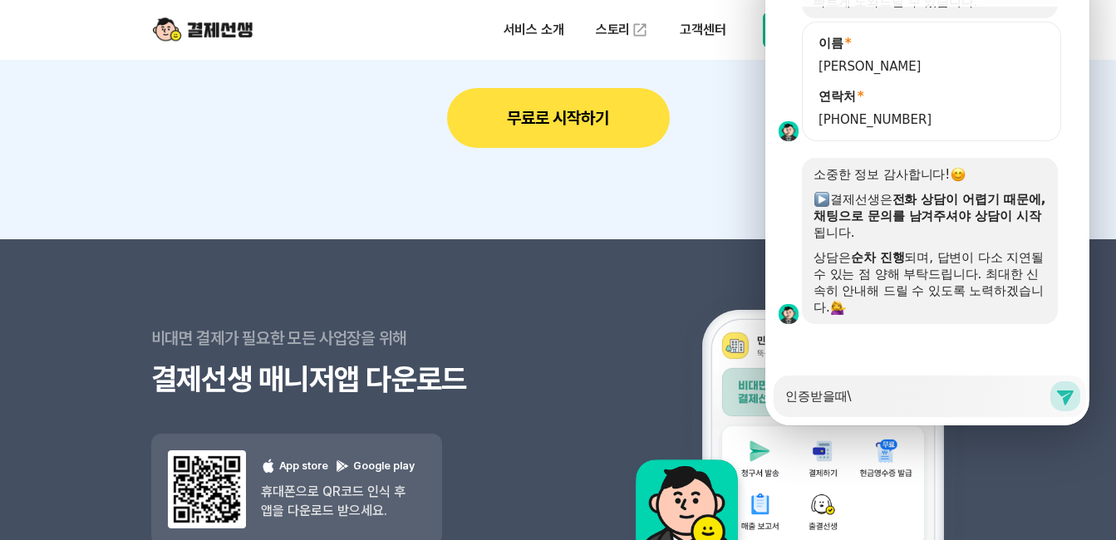
type textarea "x"
type textarea "인증받을때"
type textarea "x"
type textarea "인증받을"
type textarea "x"
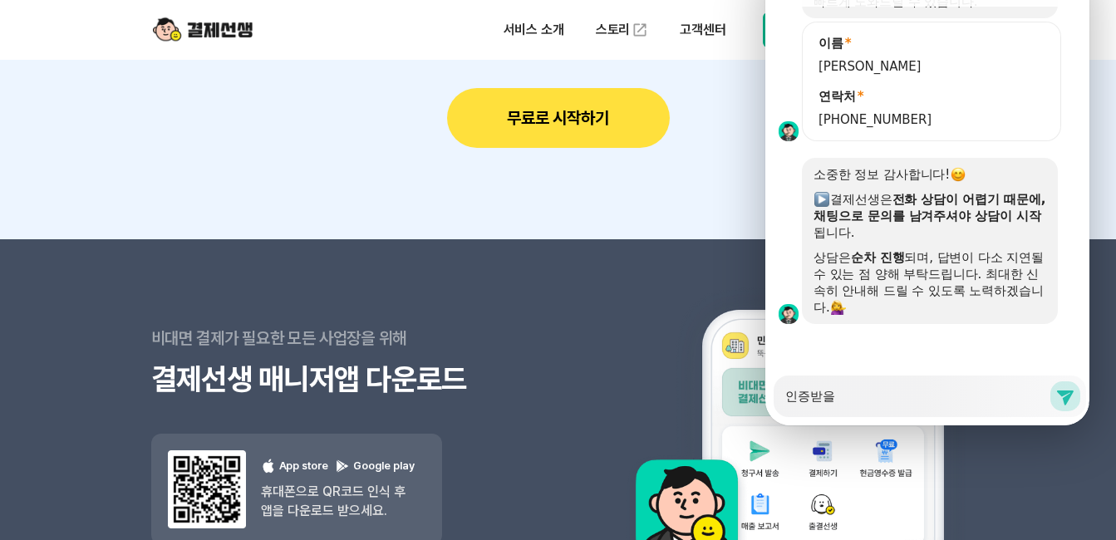
type textarea "인증받"
type textarea "x"
type textarea "인증"
type textarea "x"
type textarea "인"
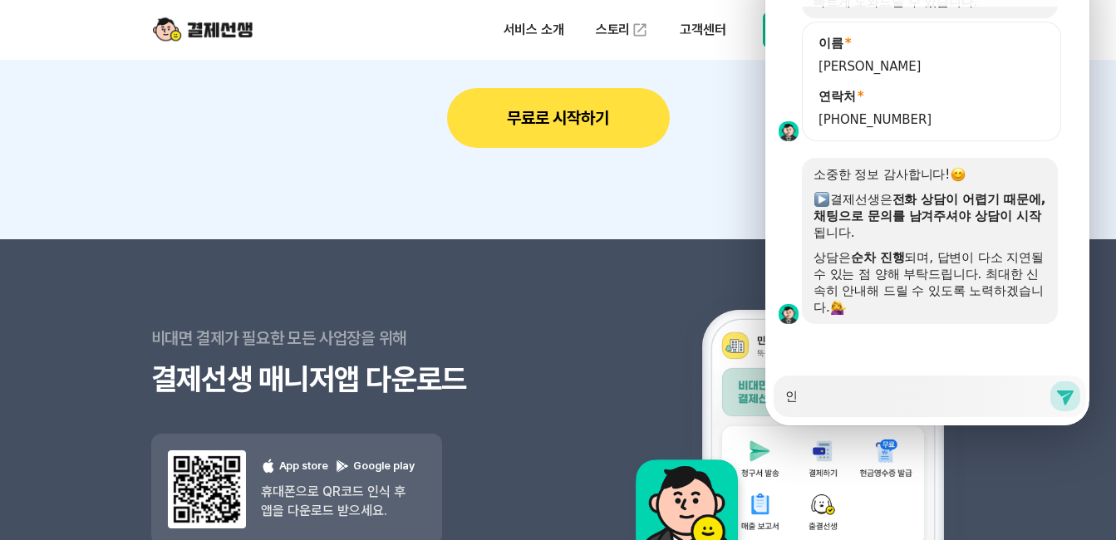
type textarea "x"
type textarea "ㅅ"
type textarea "x"
type textarea "서"
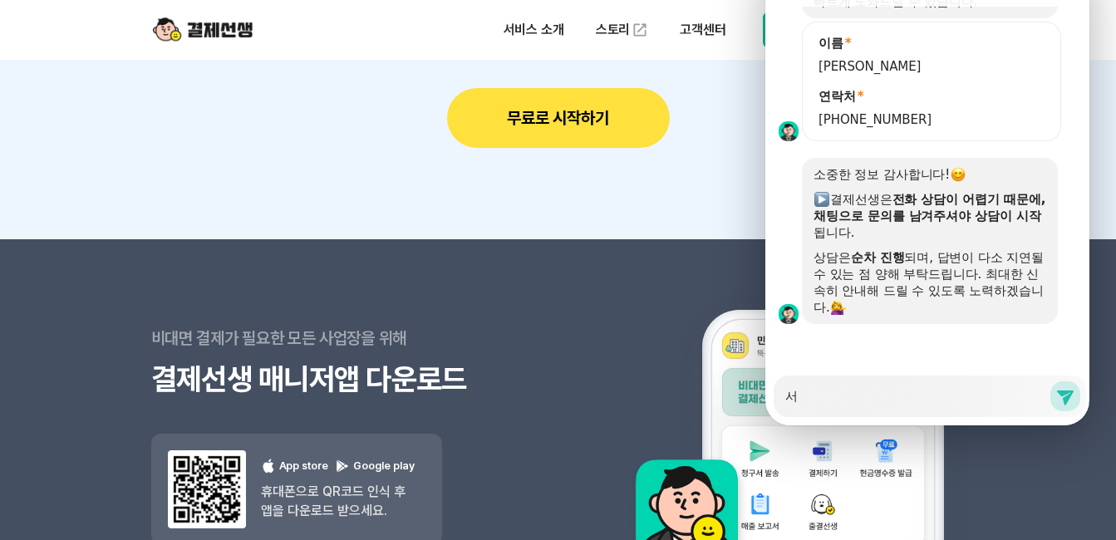
type textarea "x"
type textarea "설"
type textarea "x"
type textarea "서류"
type textarea "x"
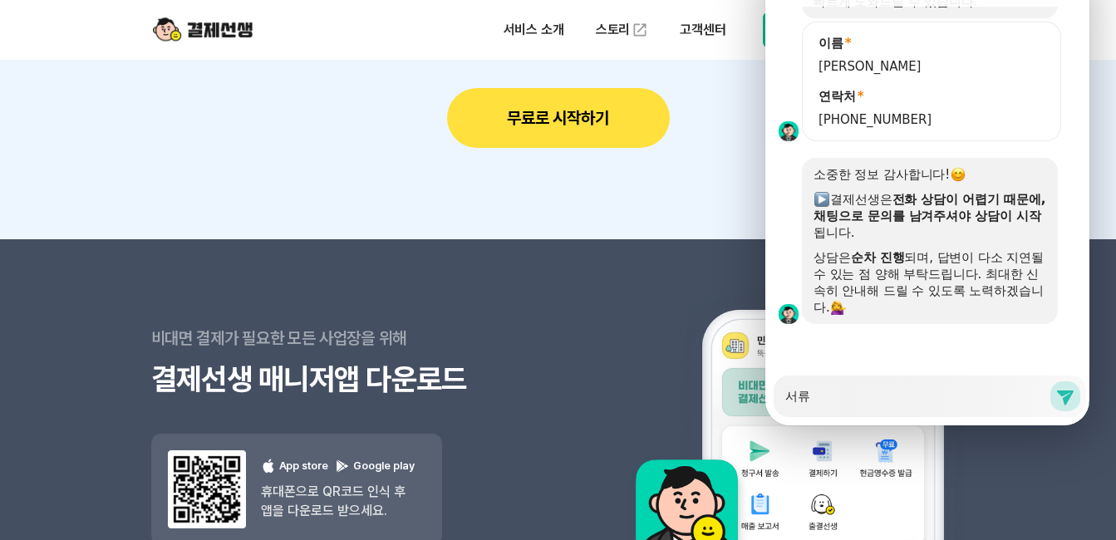
type textarea "서류"
type textarea "x"
type textarea "서류 ㅊ"
type textarea "x"
type textarea "서류 체"
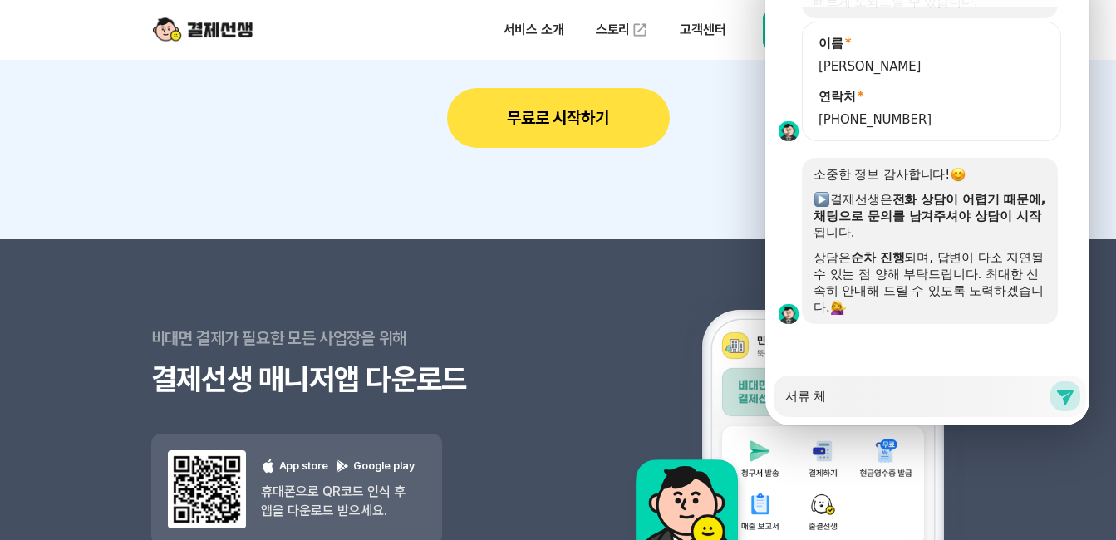
type textarea "x"
type textarea "서류 ㅊ"
type textarea "x"
type textarea "서류"
type textarea "x"
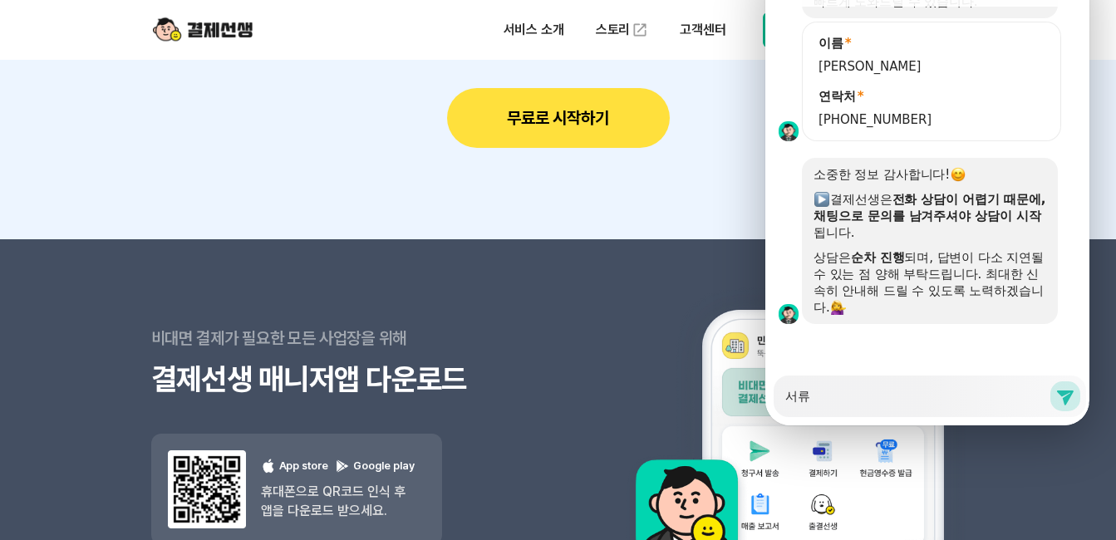
type textarea "서류 ㅈ"
type textarea "x"
type textarea "서류 제"
type textarea "x"
type textarea "서류 젳"
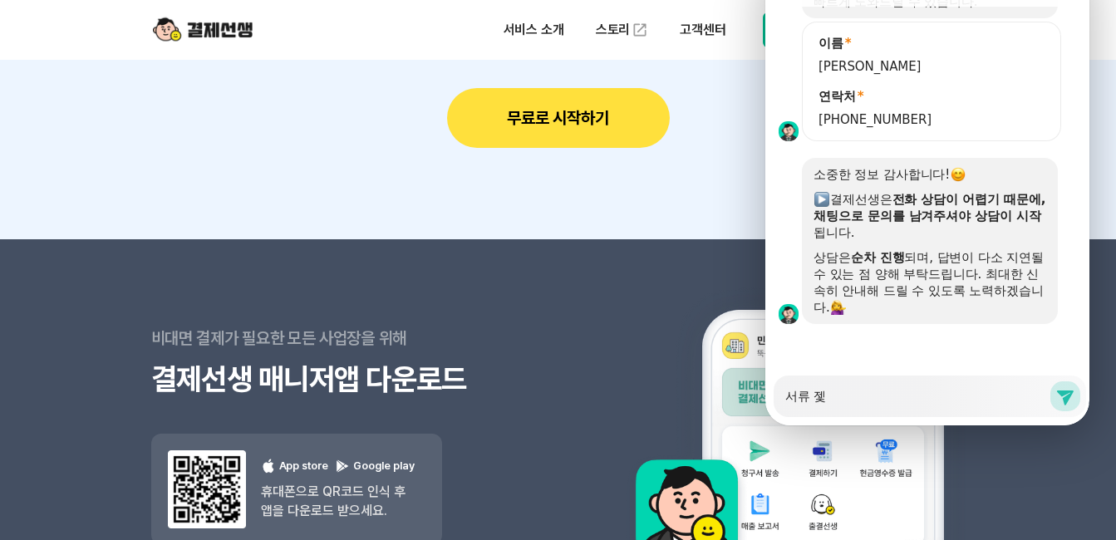
type textarea "x"
type textarea "서류 제추"
type textarea "x"
type textarea "서류 제출"
type textarea "x"
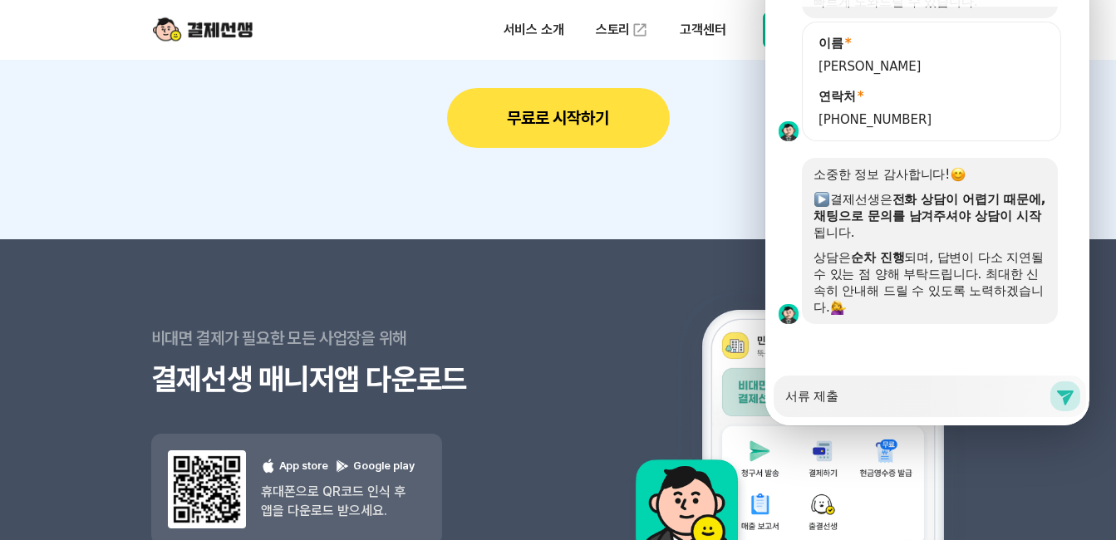
type textarea "서류 제춣"
type textarea "x"
type textarea "서류 제출후"
type textarea "x"
type textarea "서류 제출후"
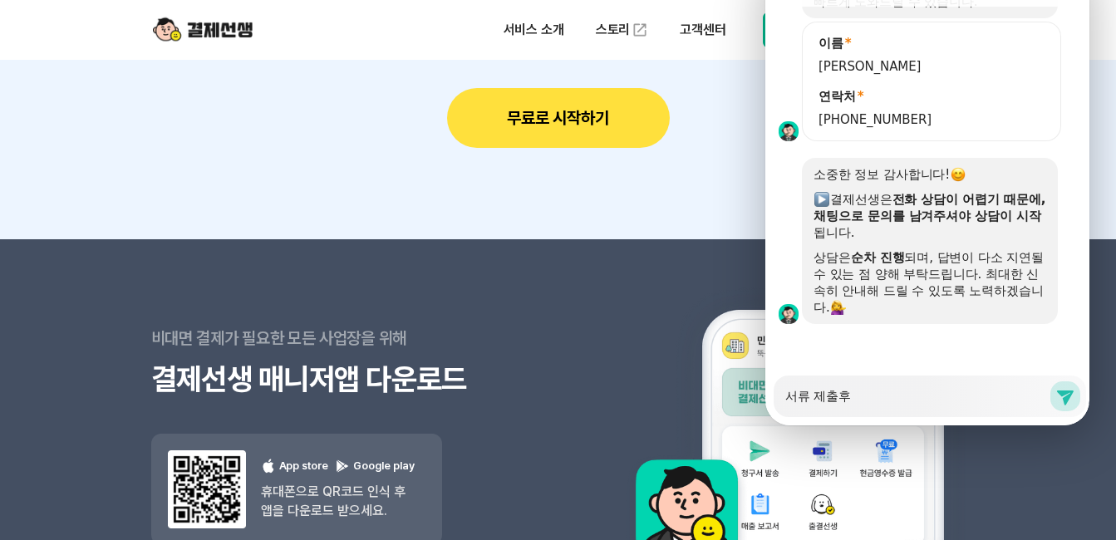
type textarea "x"
type textarea "서류 제출후 ㅇ"
type textarea "x"
type textarea "서류 제출후 [PERSON_NAME]"
type textarea "x"
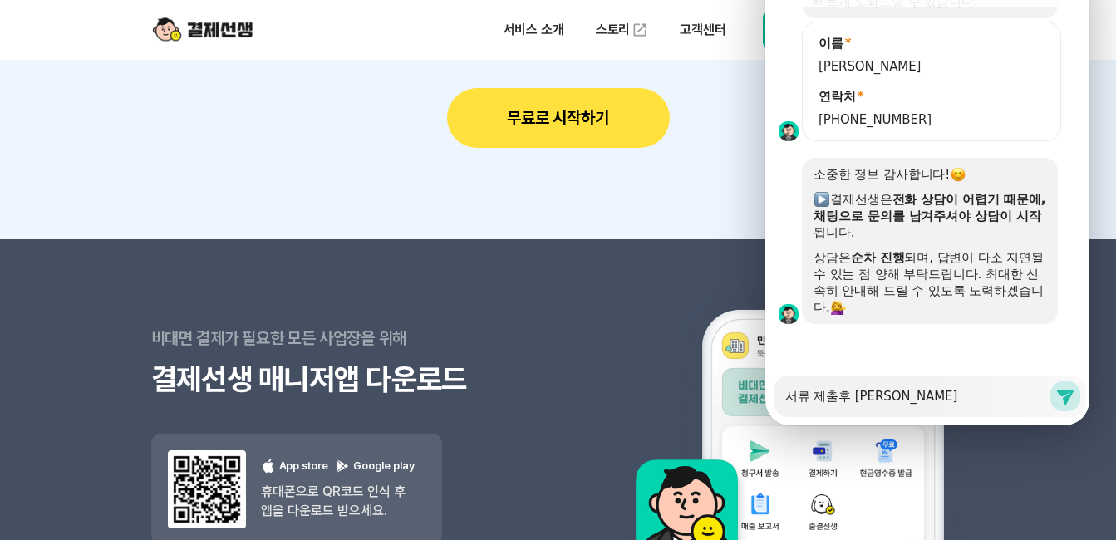
type textarea "서류 제출후 인"
type textarea "x"
type textarea "서류 제출후 읹"
type textarea "x"
type textarea "서류 제출후 인즈"
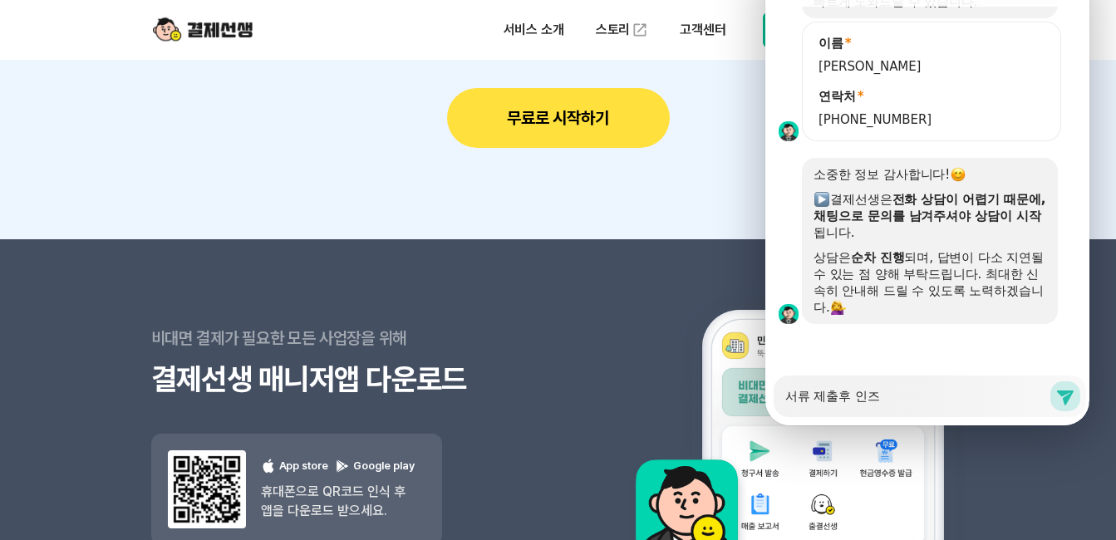
type textarea "x"
type textarea "서류 제출후 인증"
type textarea "x"
type textarea "서류 제출후 인증ㅂ"
type textarea "x"
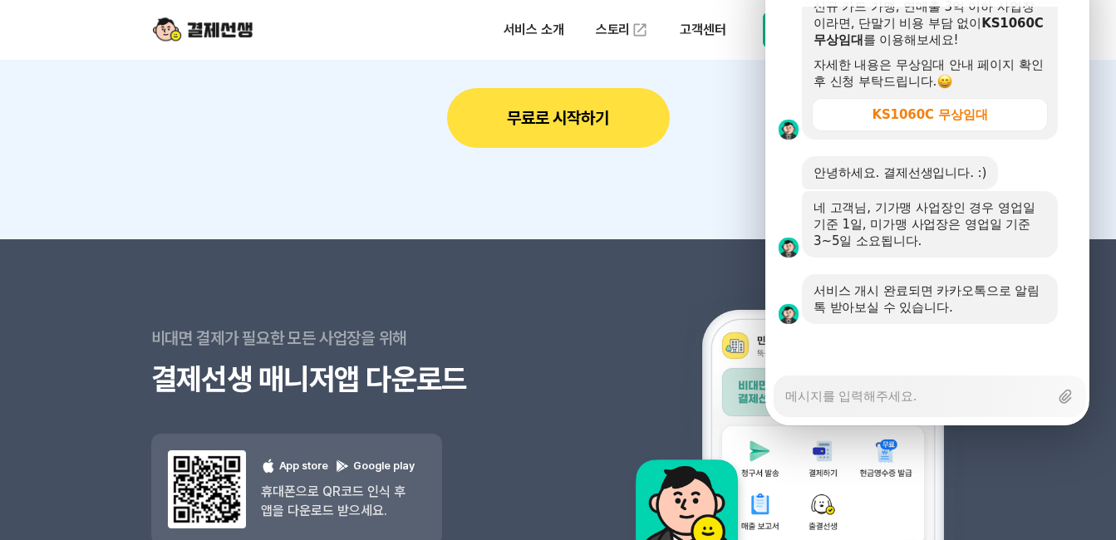
scroll to position [3284, 0]
click at [825, 376] on textarea "Messenger Input Textarea" at bounding box center [916, 390] width 263 height 28
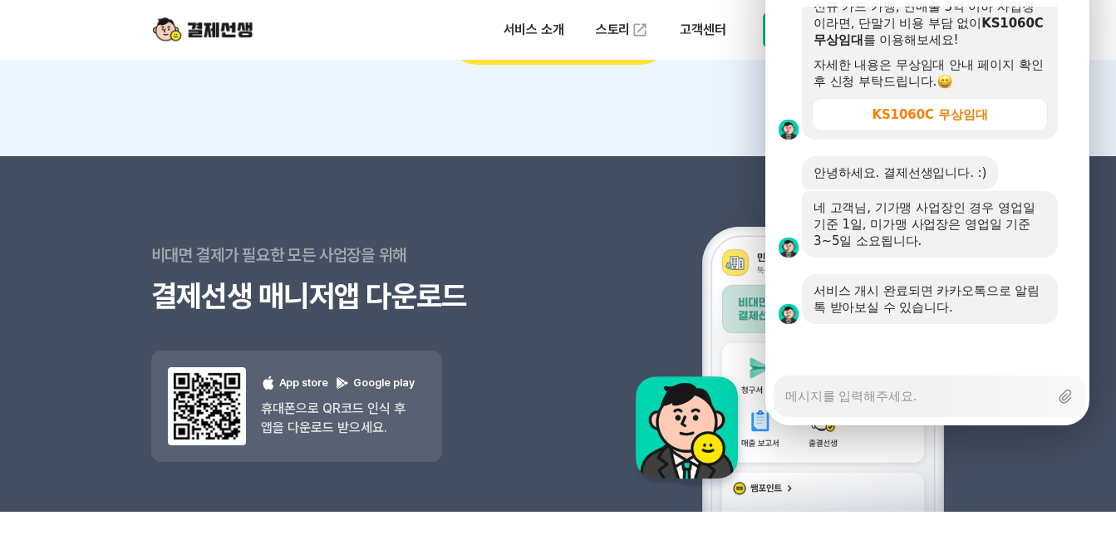
click at [819, 376] on textarea "Messenger Input Textarea" at bounding box center [916, 390] width 263 height 28
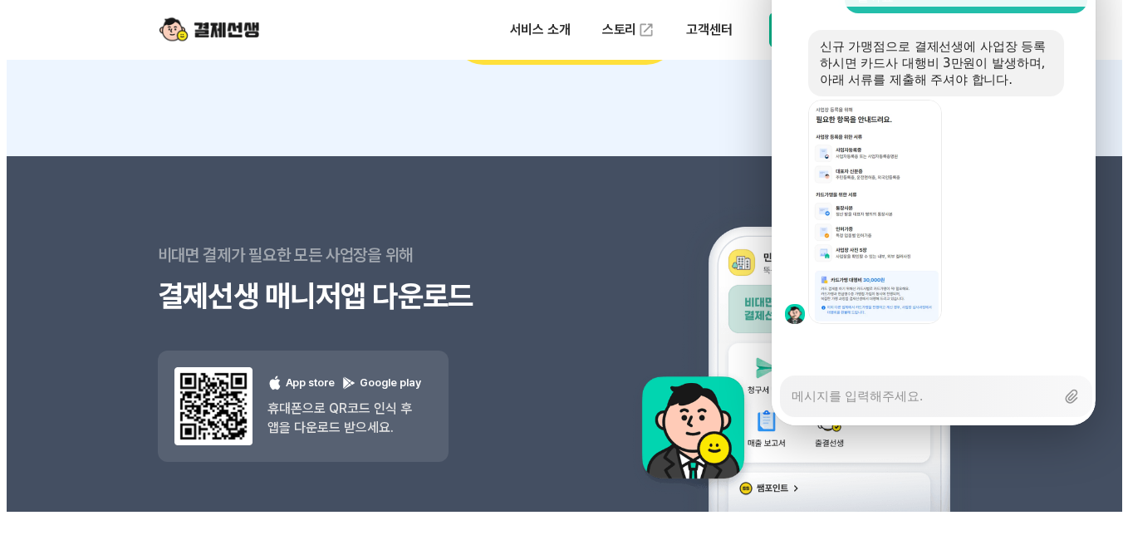
scroll to position [3730, 0]
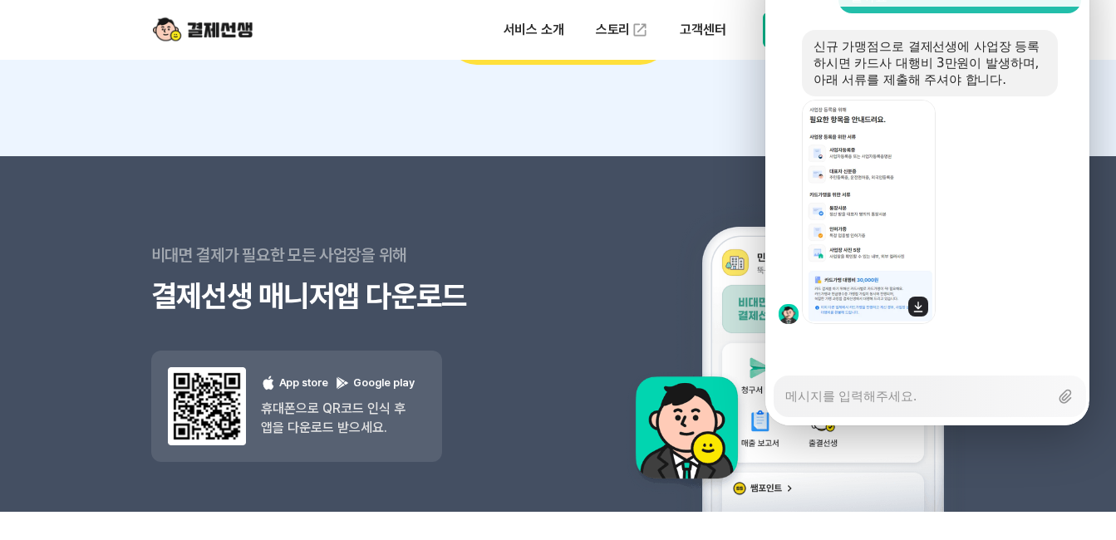
click at [861, 117] on img at bounding box center [869, 212] width 134 height 224
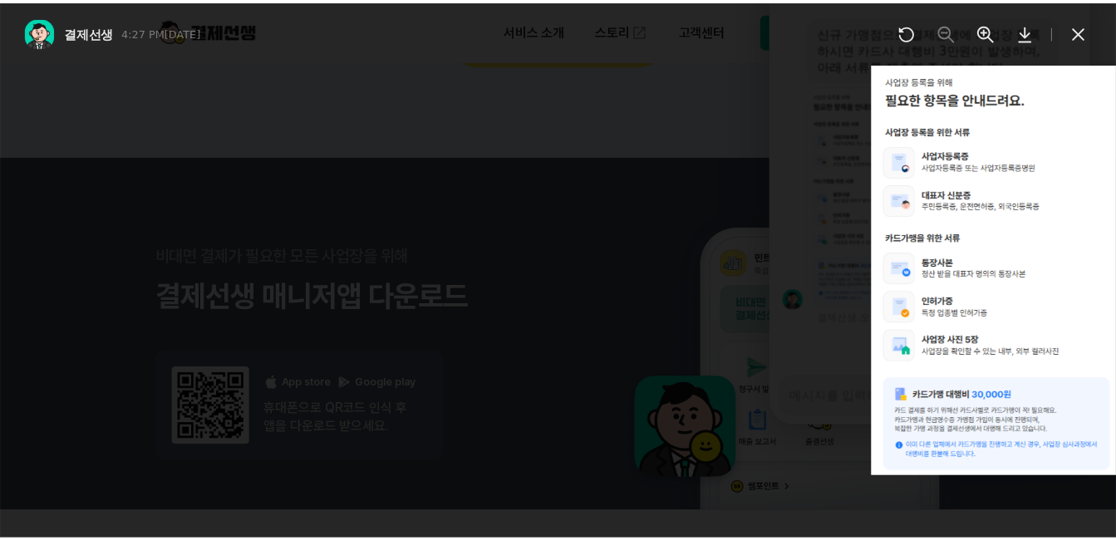
scroll to position [3745, 0]
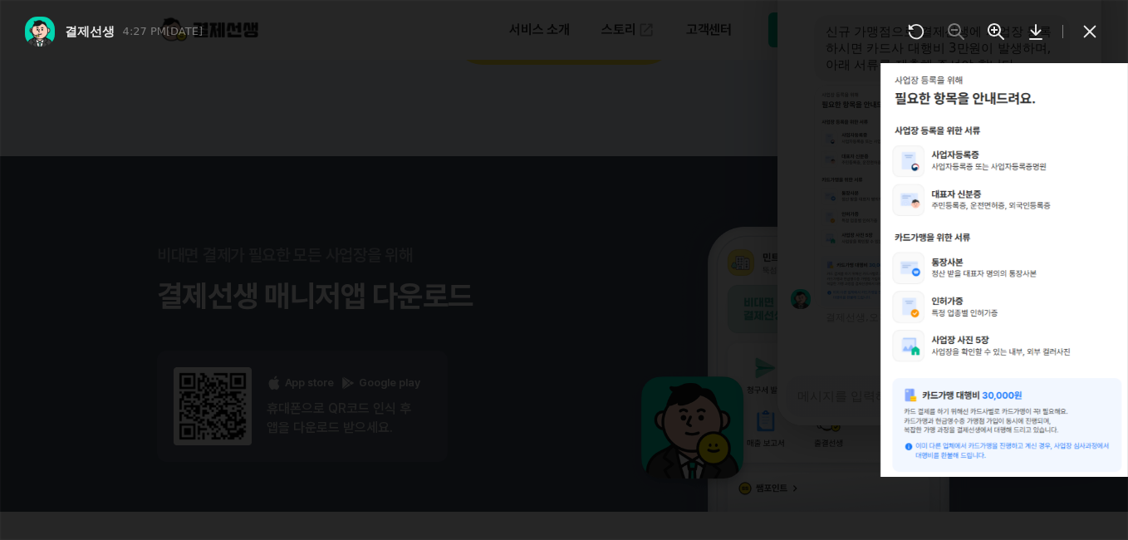
click at [921, 123] on div at bounding box center [564, 270] width 1128 height 540
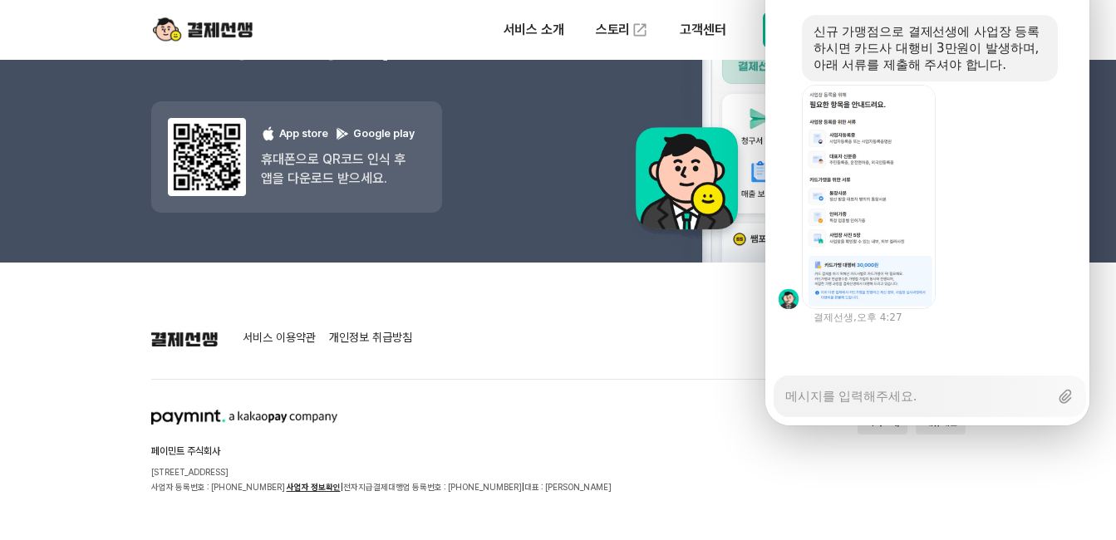
click at [888, 324] on div at bounding box center [929, 346] width 329 height 45
click at [851, 376] on textarea "Messenger Input Textarea" at bounding box center [916, 390] width 263 height 28
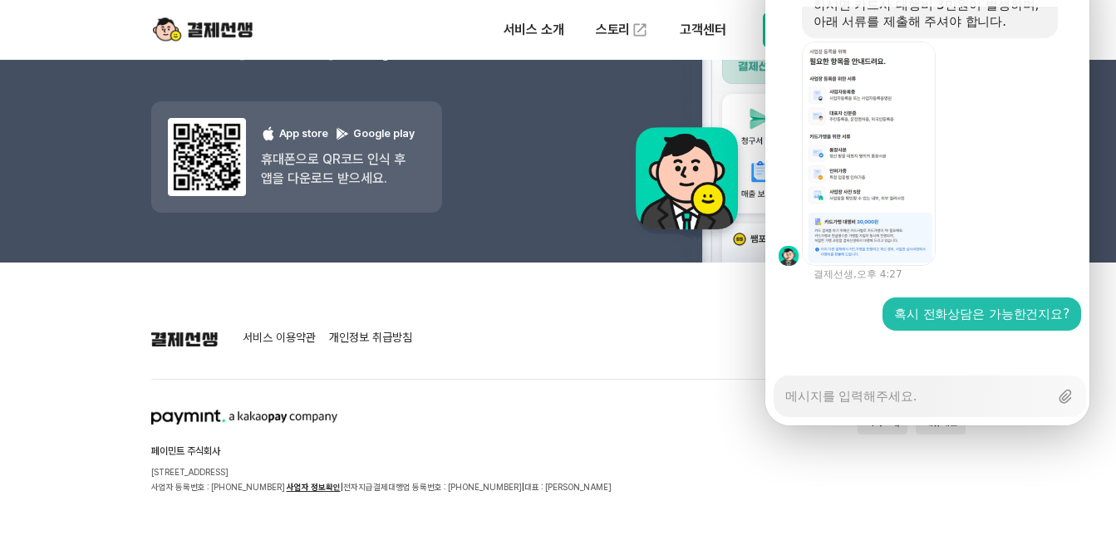
scroll to position [3795, 0]
